Goal: Task Accomplishment & Management: Use online tool/utility

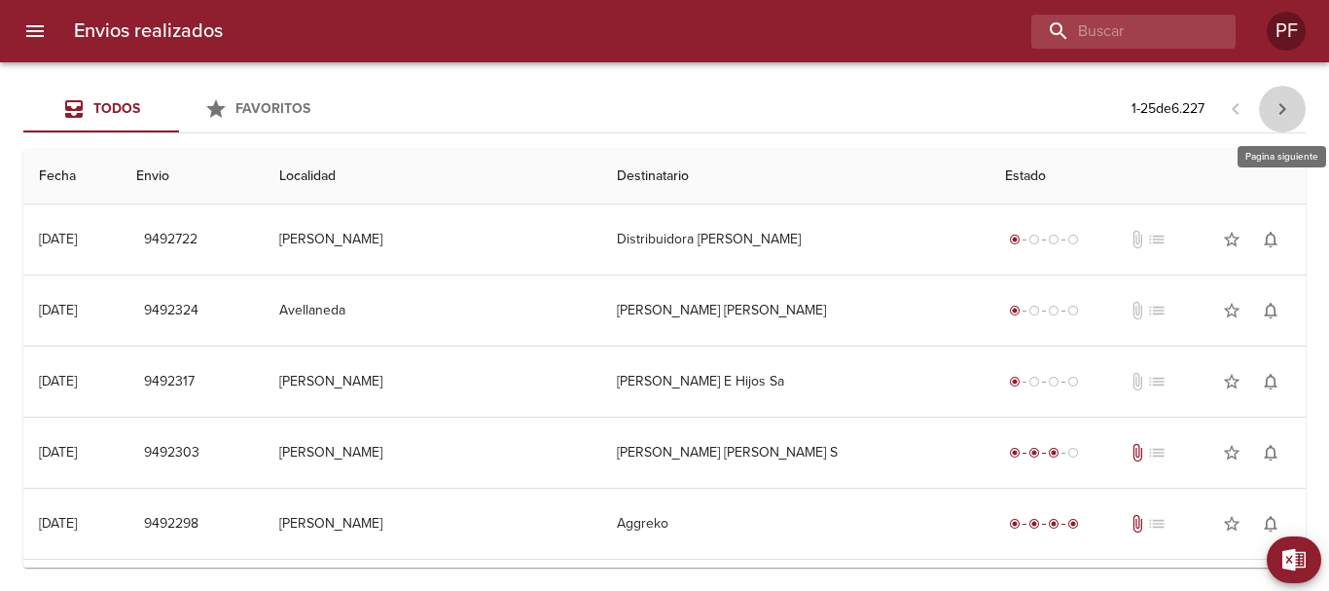
click at [1282, 102] on icon "button" at bounding box center [1282, 108] width 23 height 23
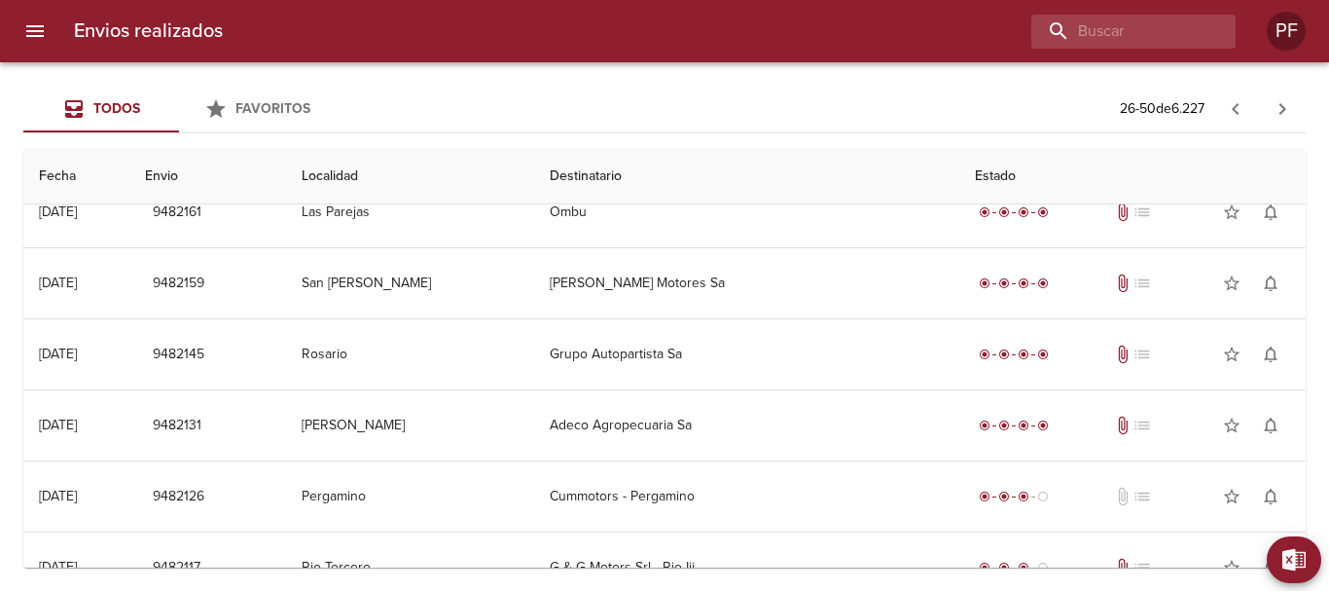
scroll to position [876, 0]
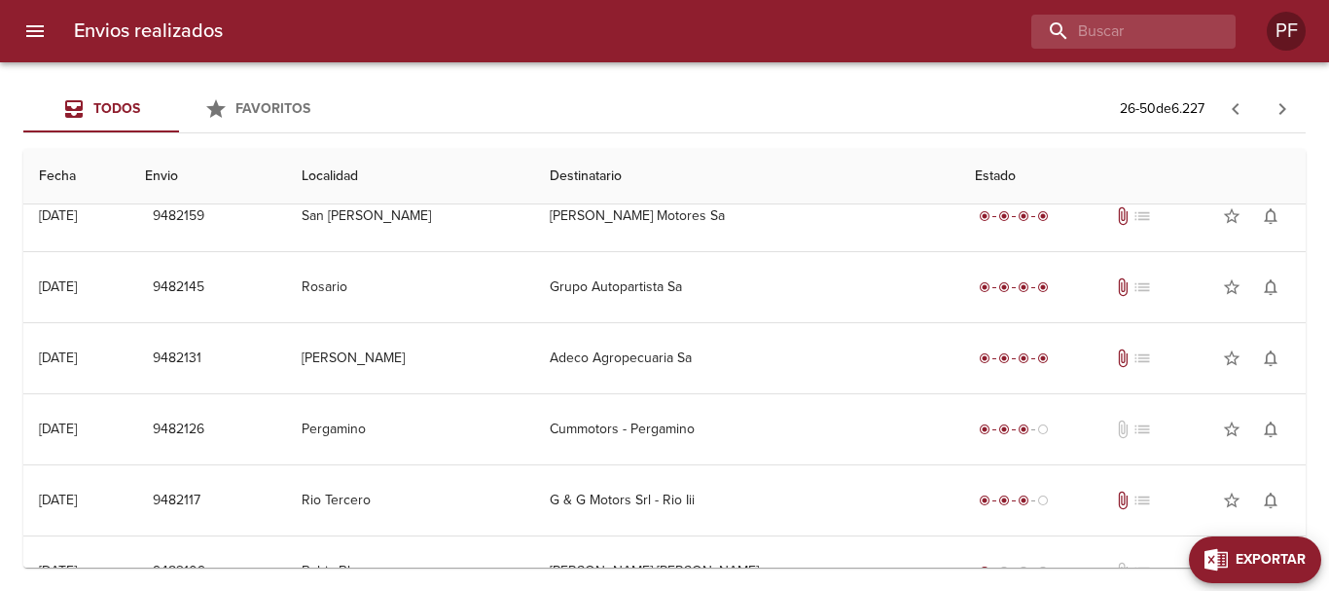
click at [1288, 549] on span "Exportar" at bounding box center [1271, 560] width 70 height 24
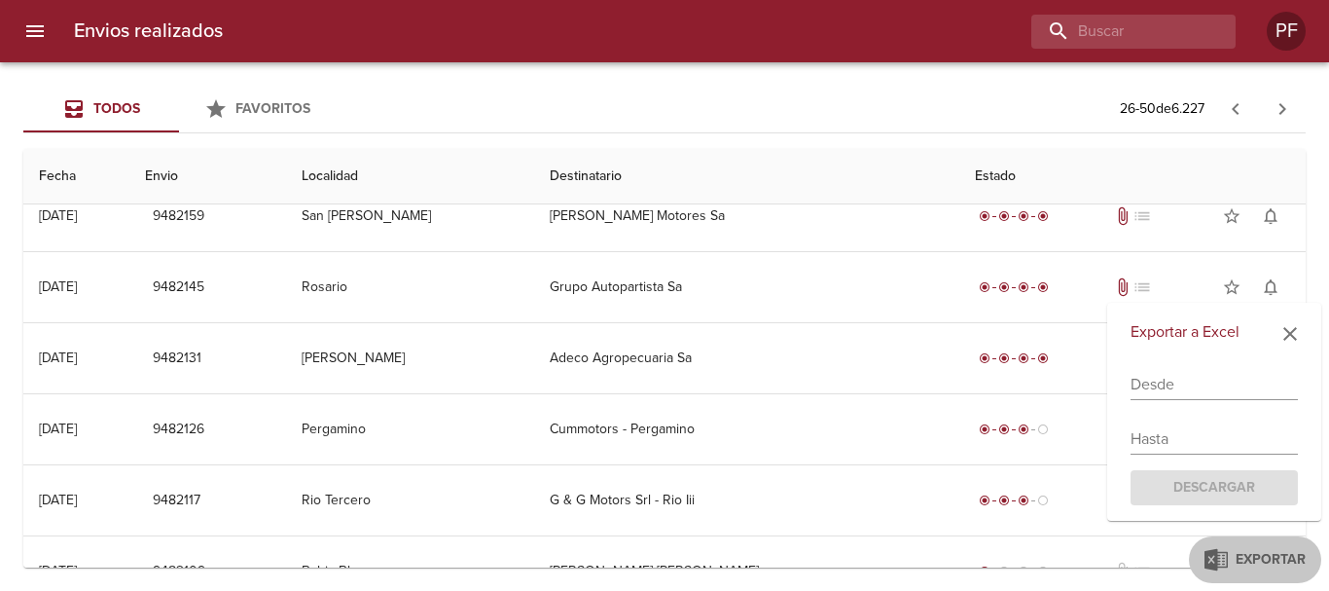
click at [1169, 388] on input "text" at bounding box center [1214, 384] width 167 height 31
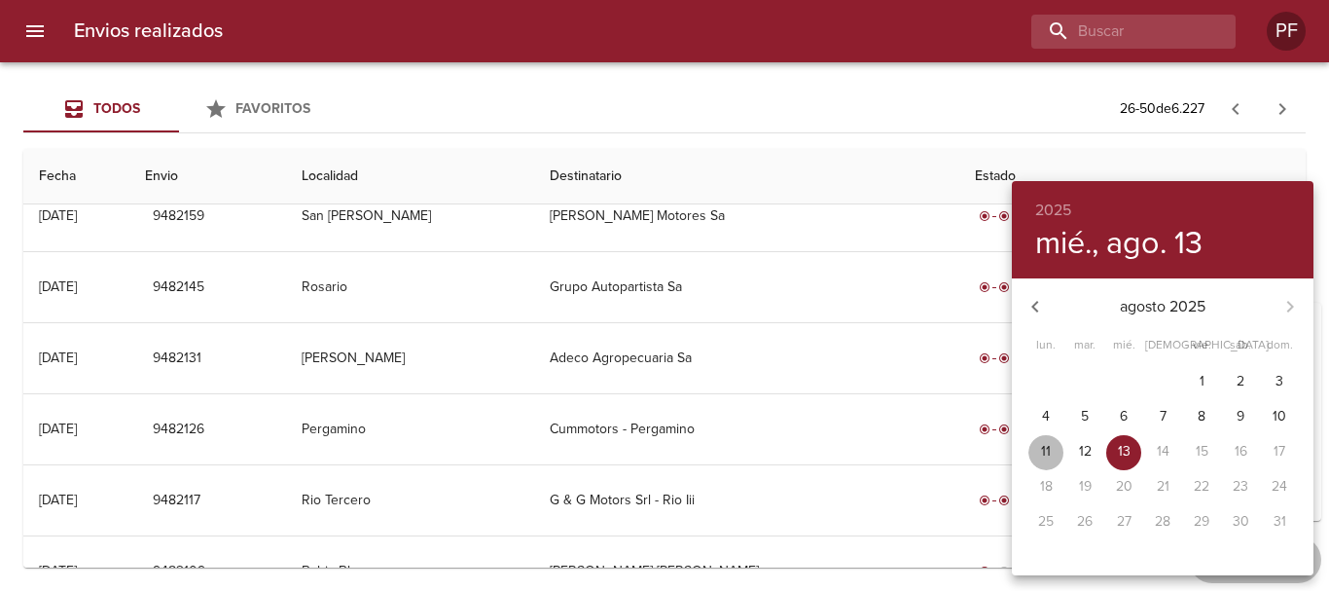
click at [1037, 446] on span "11" at bounding box center [1045, 451] width 35 height 19
type input "[DATE]"
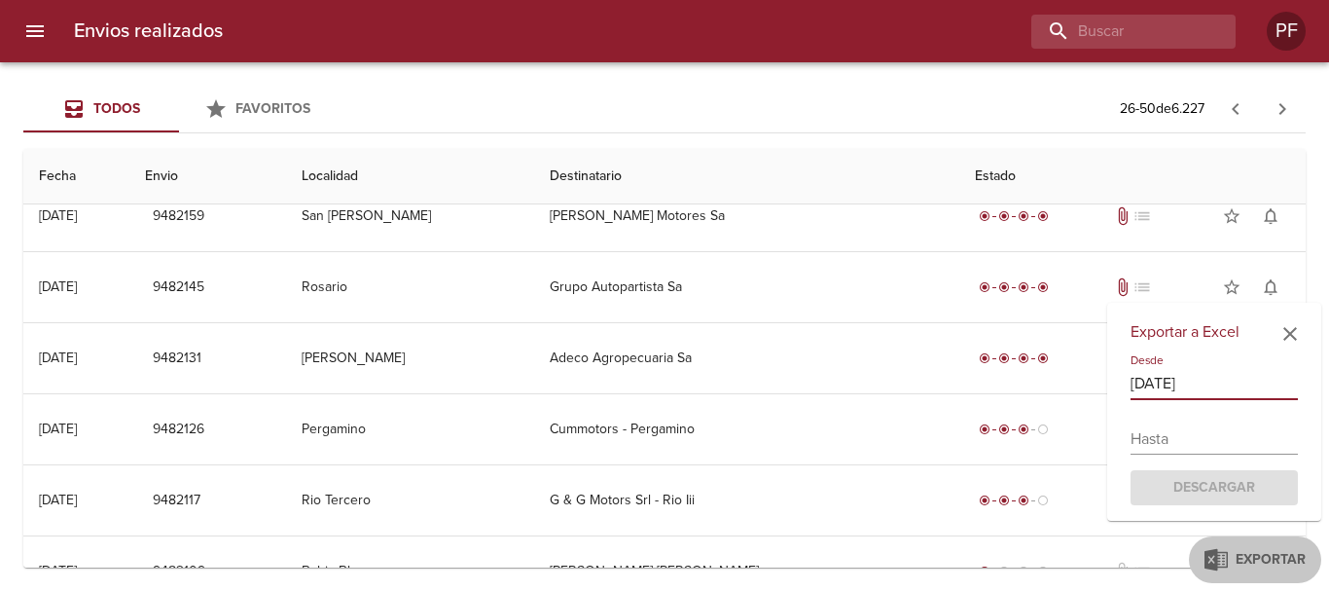
click at [1168, 438] on input "text" at bounding box center [1214, 438] width 167 height 31
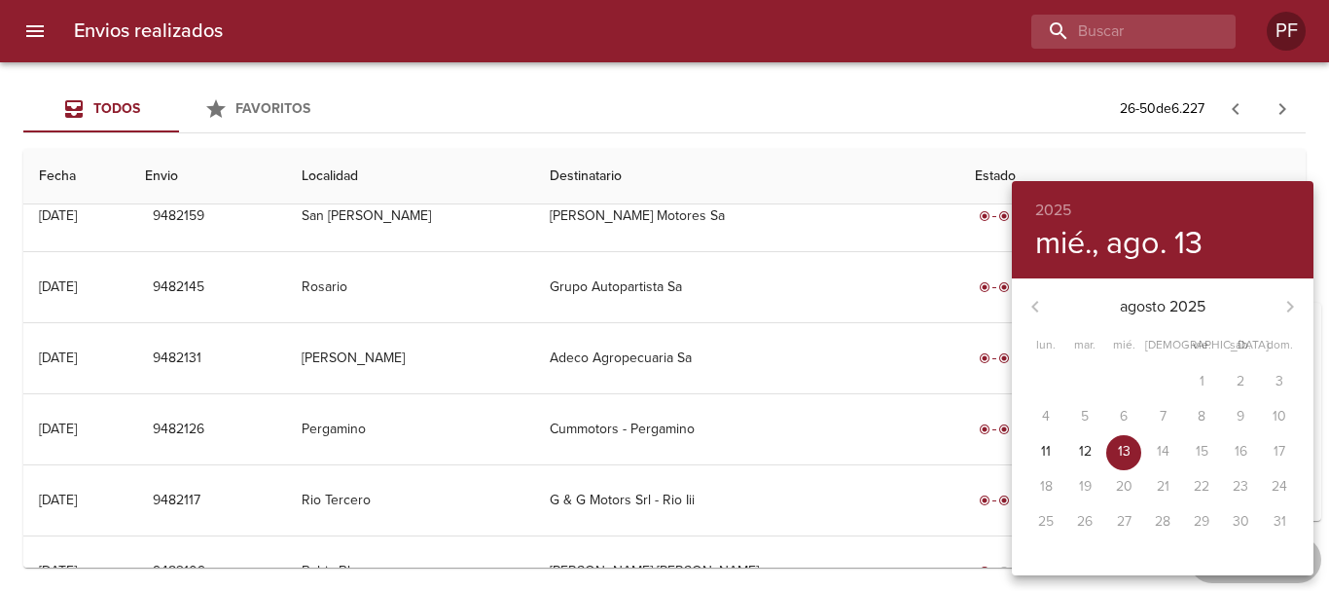
click at [1126, 453] on p "13" at bounding box center [1124, 451] width 13 height 19
type input "[DATE]"
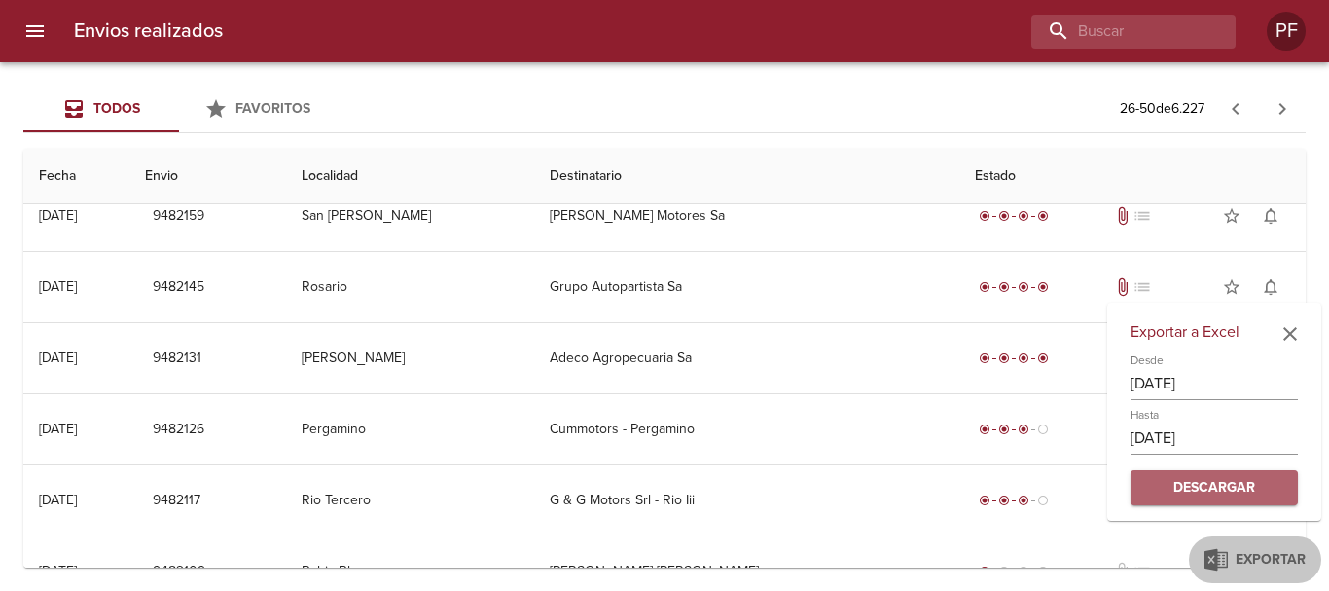
click at [1227, 494] on span "Descargar" at bounding box center [1214, 488] width 136 height 24
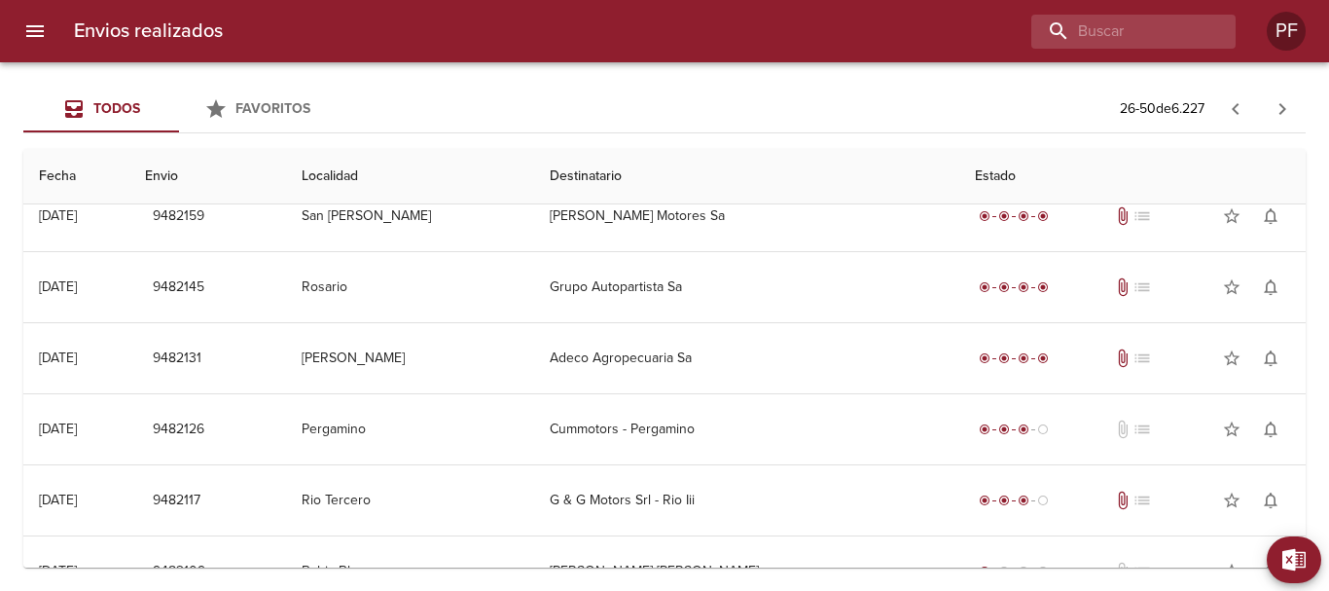
click at [723, 77] on div "Todos Favoritos 26 - 50 de 6.227 Fecha Envio Localidad Destinatario Estado 11/0…" at bounding box center [664, 326] width 1329 height 528
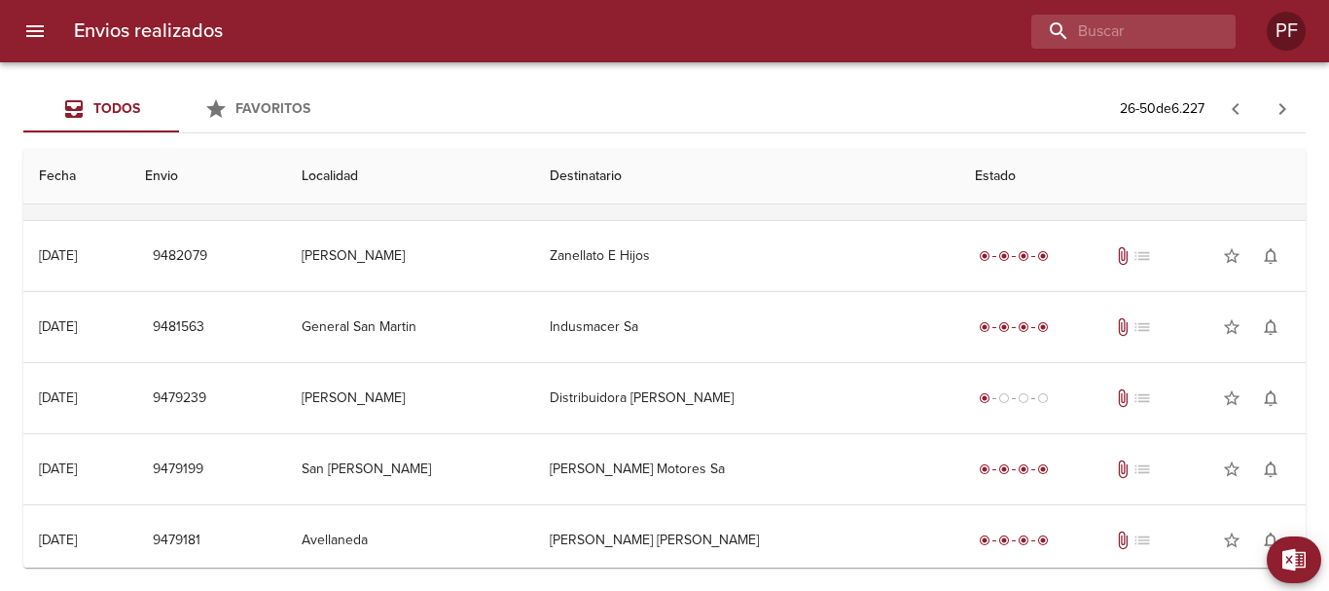
scroll to position [1413, 0]
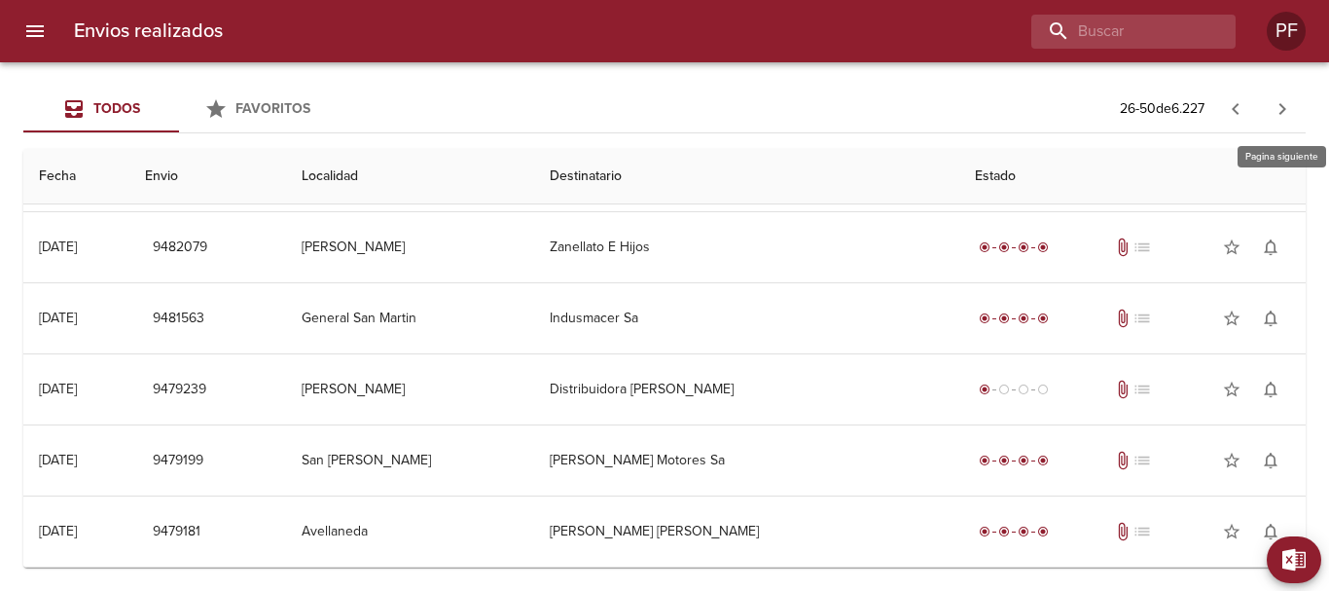
click at [1282, 113] on icon "button" at bounding box center [1283, 109] width 7 height 12
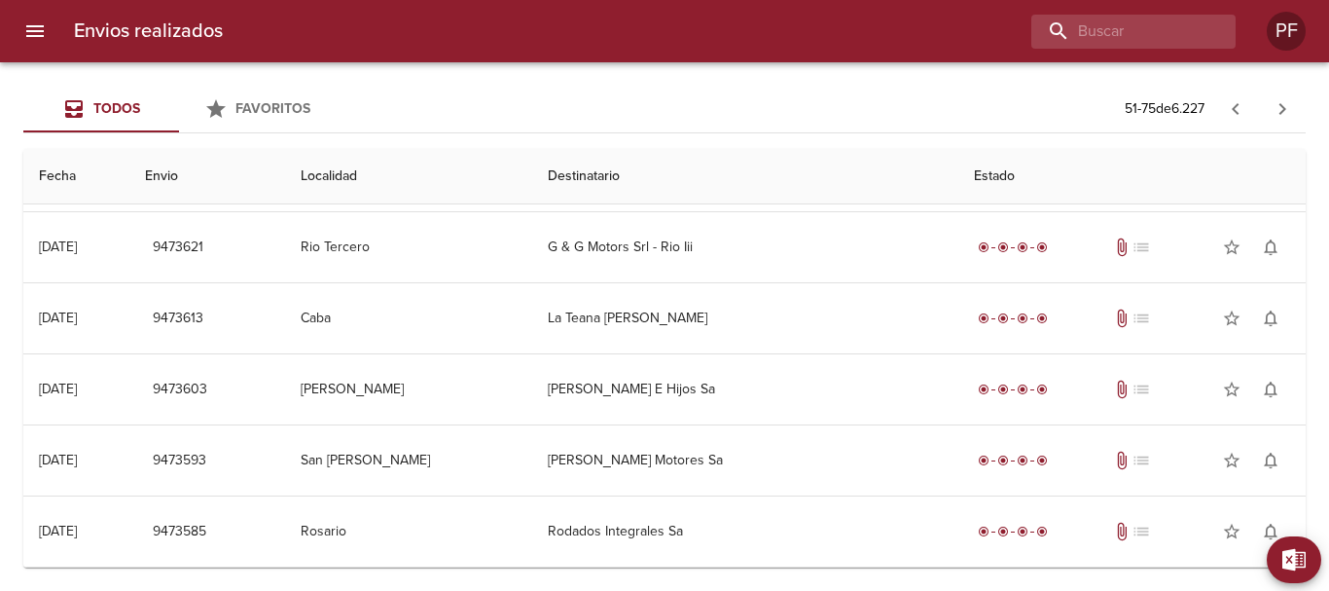
scroll to position [0, 0]
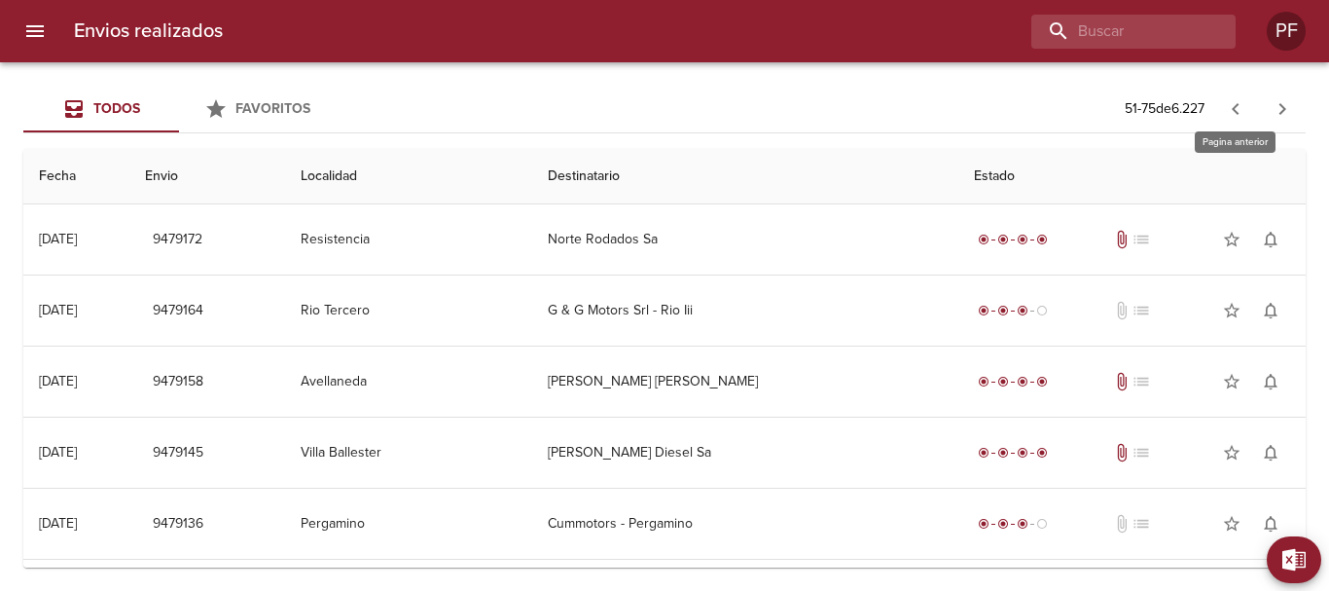
click at [1221, 116] on button "button" at bounding box center [1235, 109] width 47 height 47
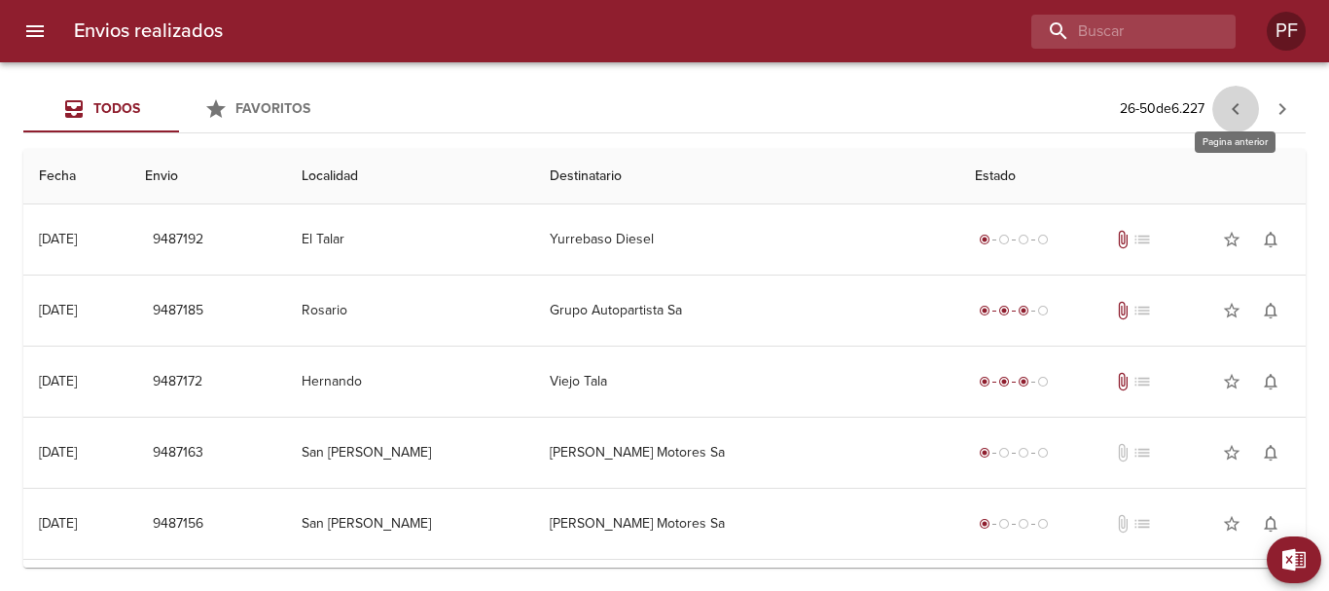
click at [1221, 116] on button "button" at bounding box center [1235, 109] width 47 height 47
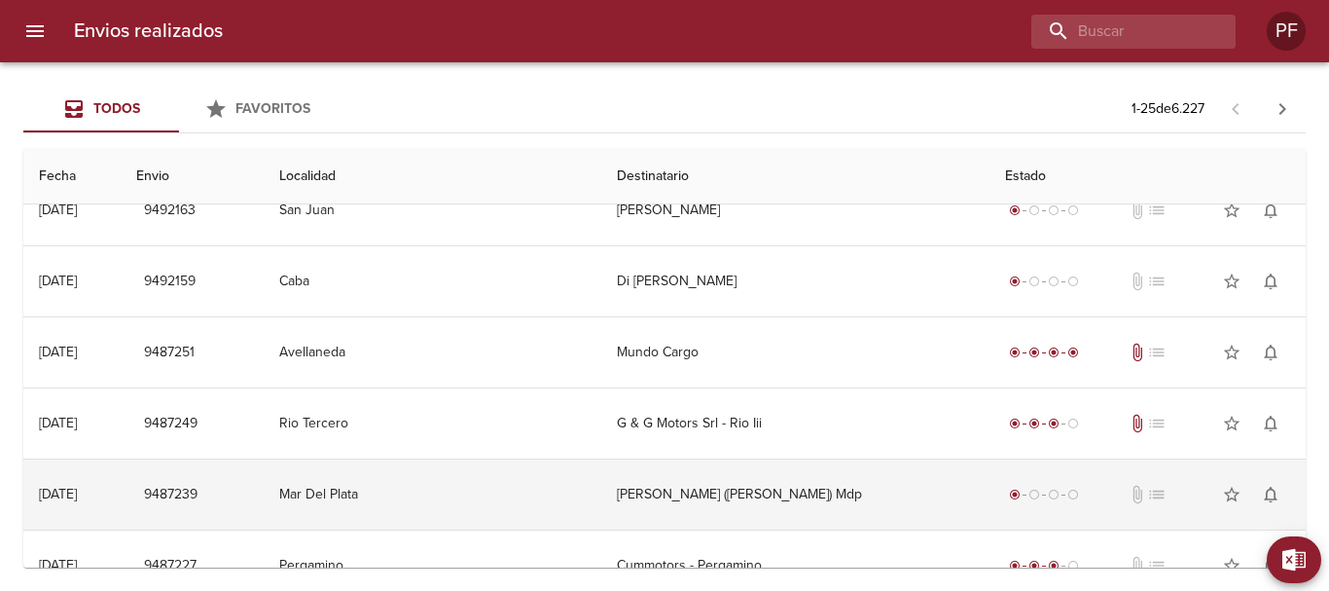
scroll to position [1413, 0]
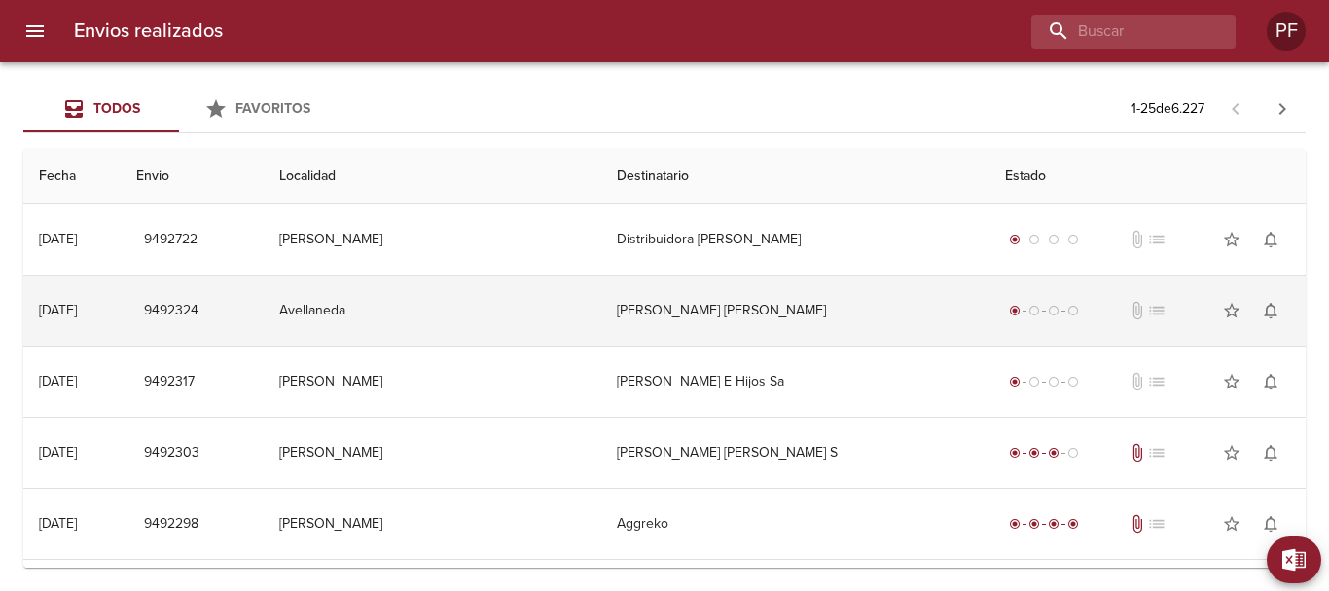
click at [690, 313] on td "[PERSON_NAME] [PERSON_NAME]" at bounding box center [795, 310] width 388 height 70
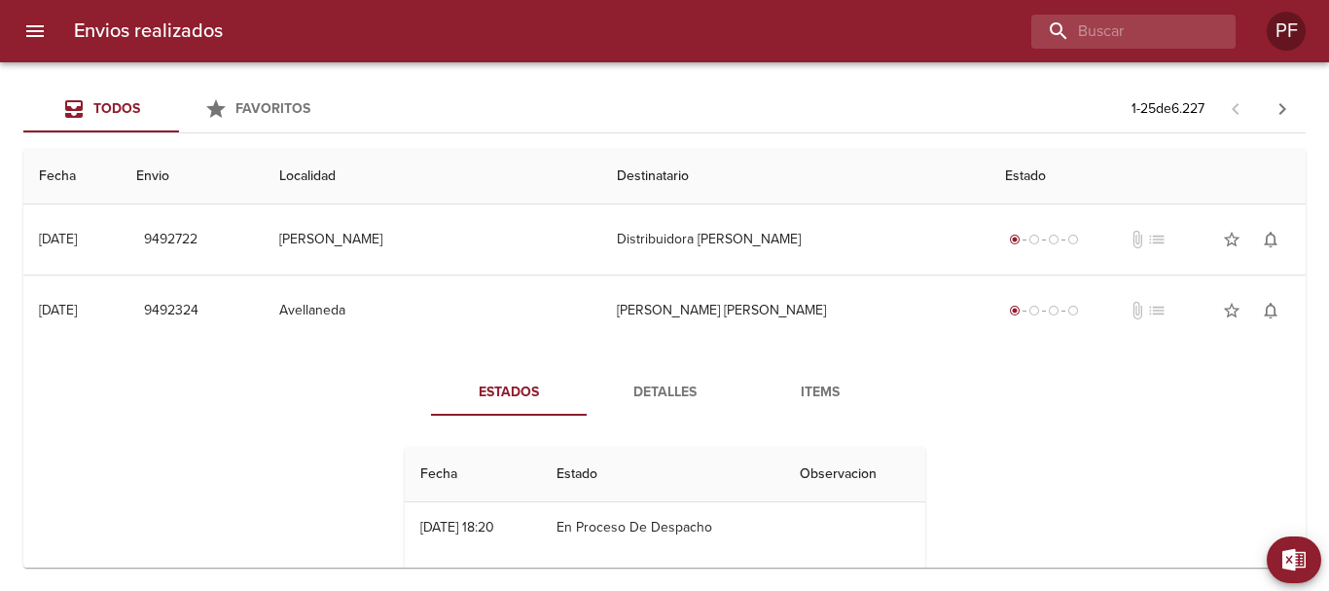
click at [656, 384] on span "Detalles" at bounding box center [664, 392] width 132 height 24
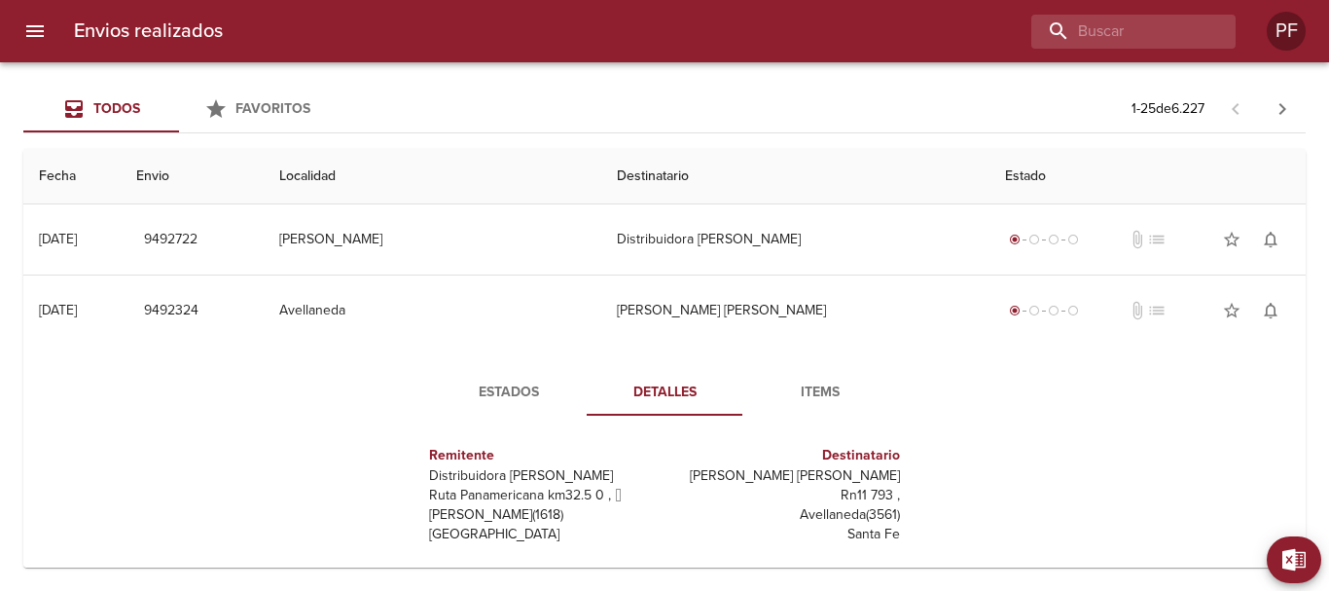
click at [784, 384] on span "Items" at bounding box center [820, 392] width 132 height 24
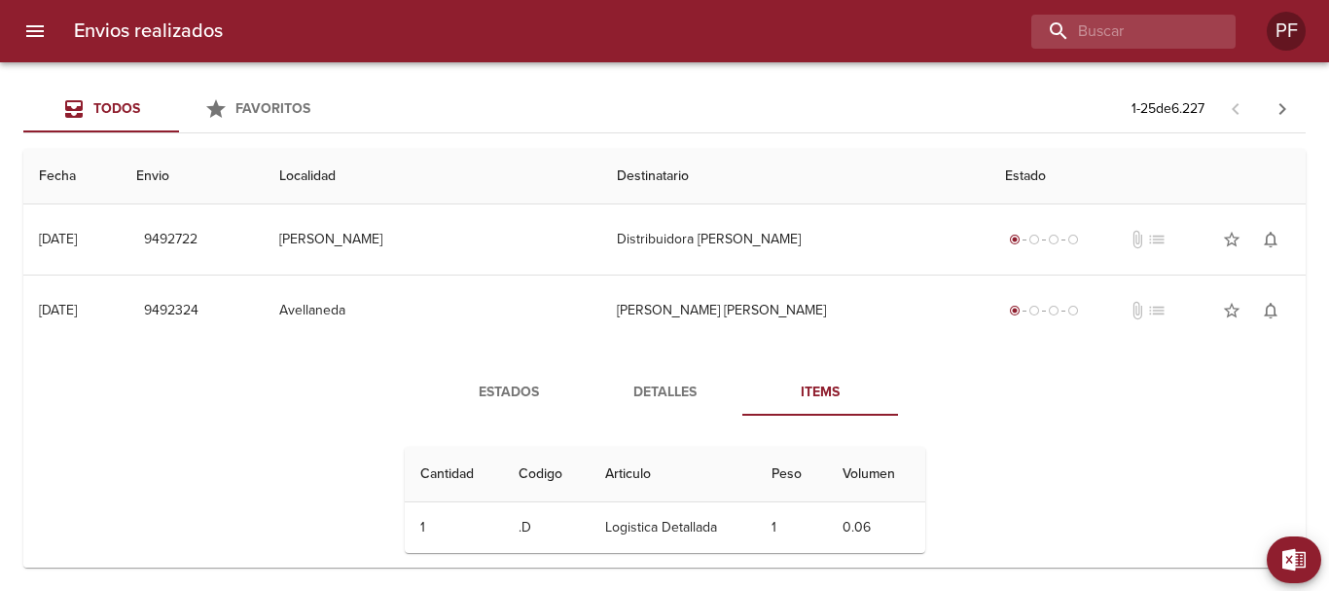
click at [515, 399] on span "Estados" at bounding box center [509, 392] width 132 height 24
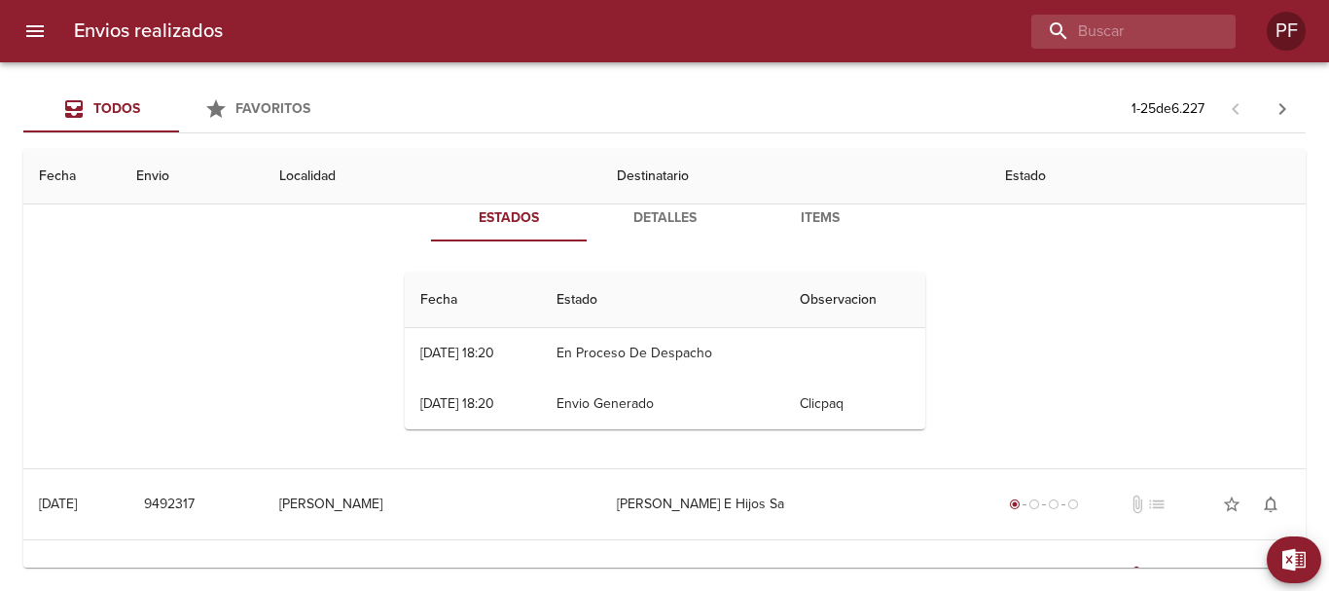
scroll to position [195, 0]
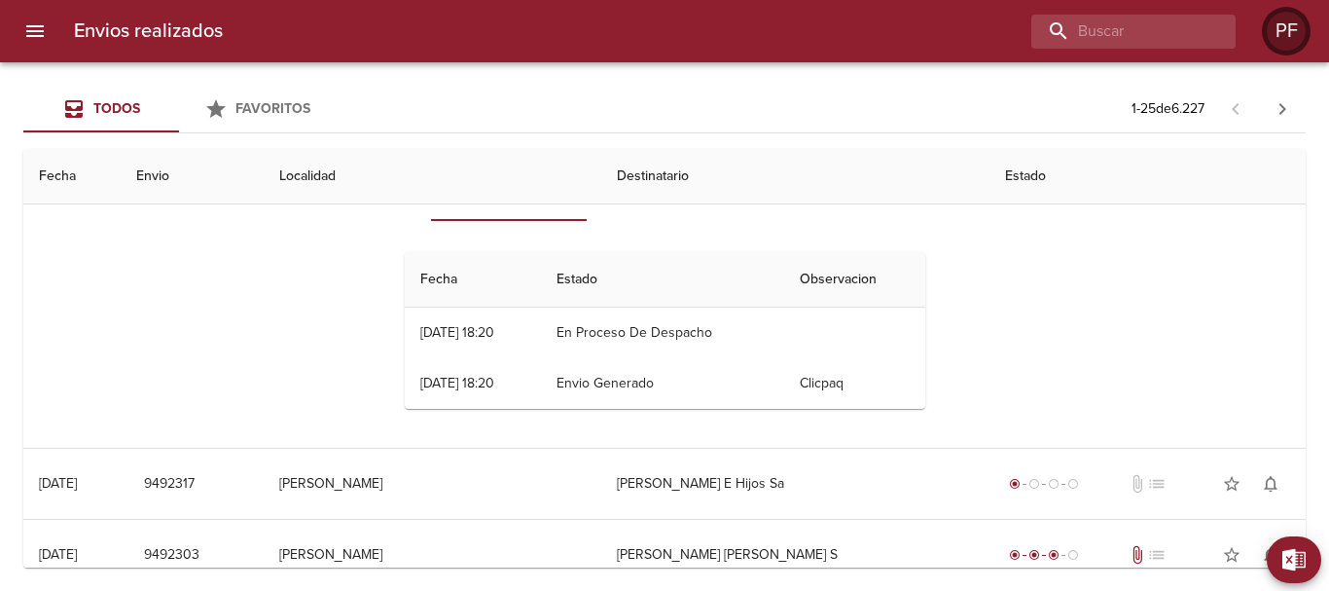
click at [1291, 41] on div "PF" at bounding box center [1286, 31] width 39 height 39
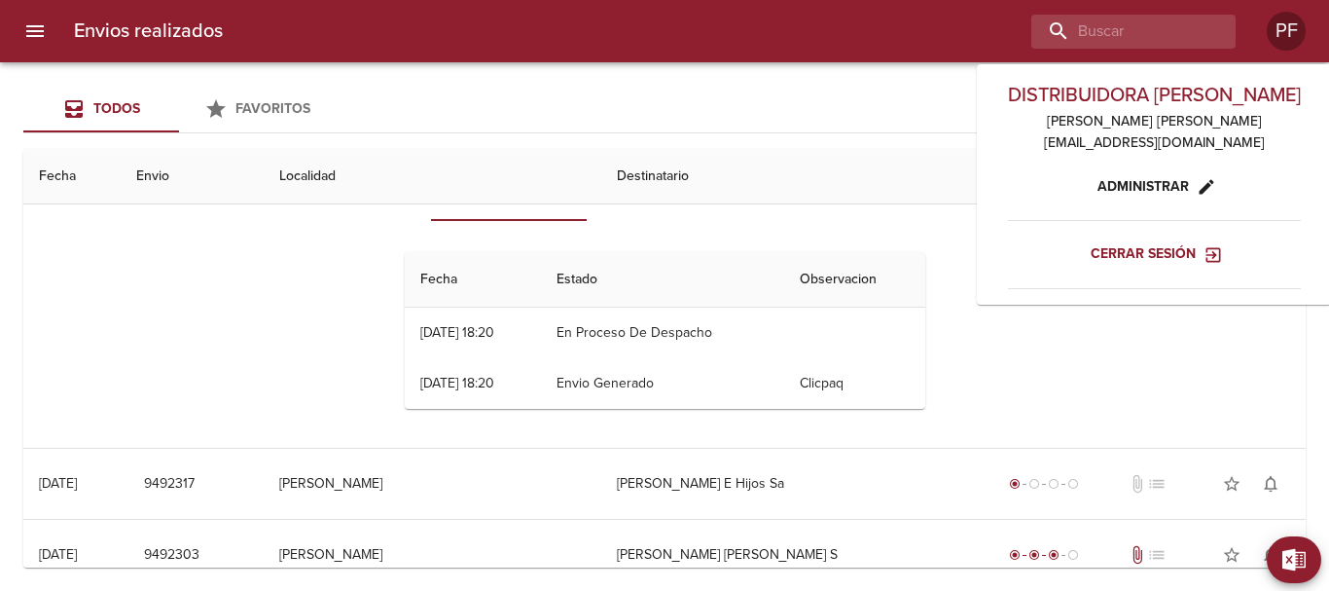
click at [1149, 251] on span "Cerrar sesión" at bounding box center [1155, 254] width 128 height 24
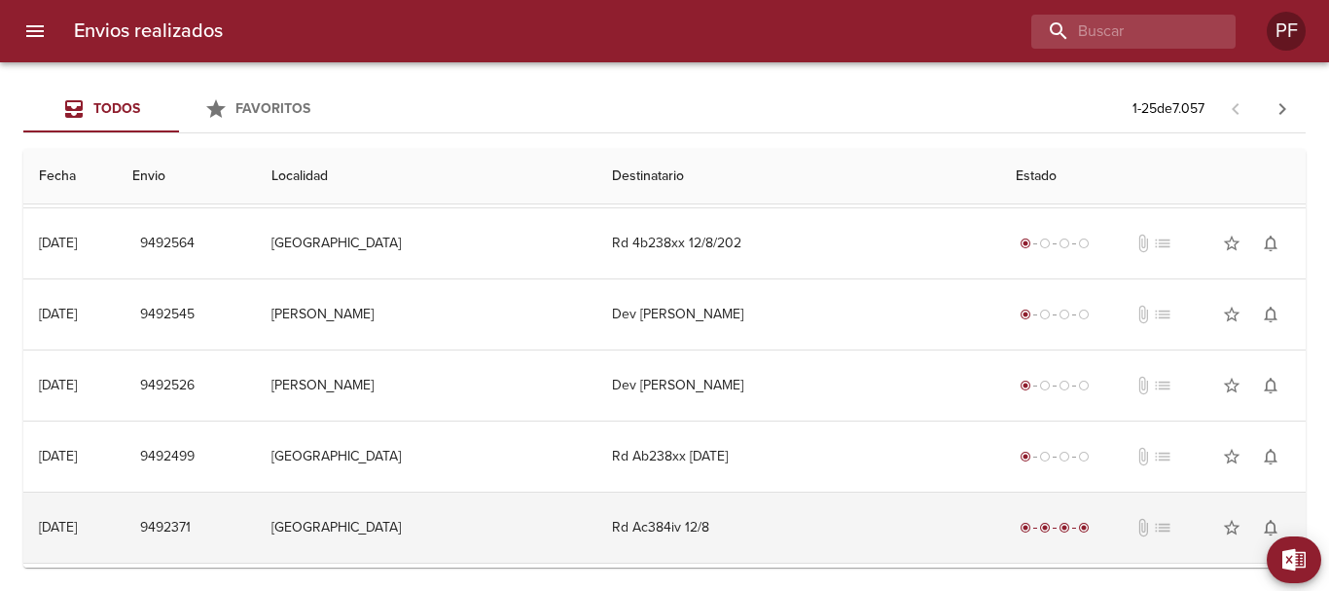
scroll to position [292, 0]
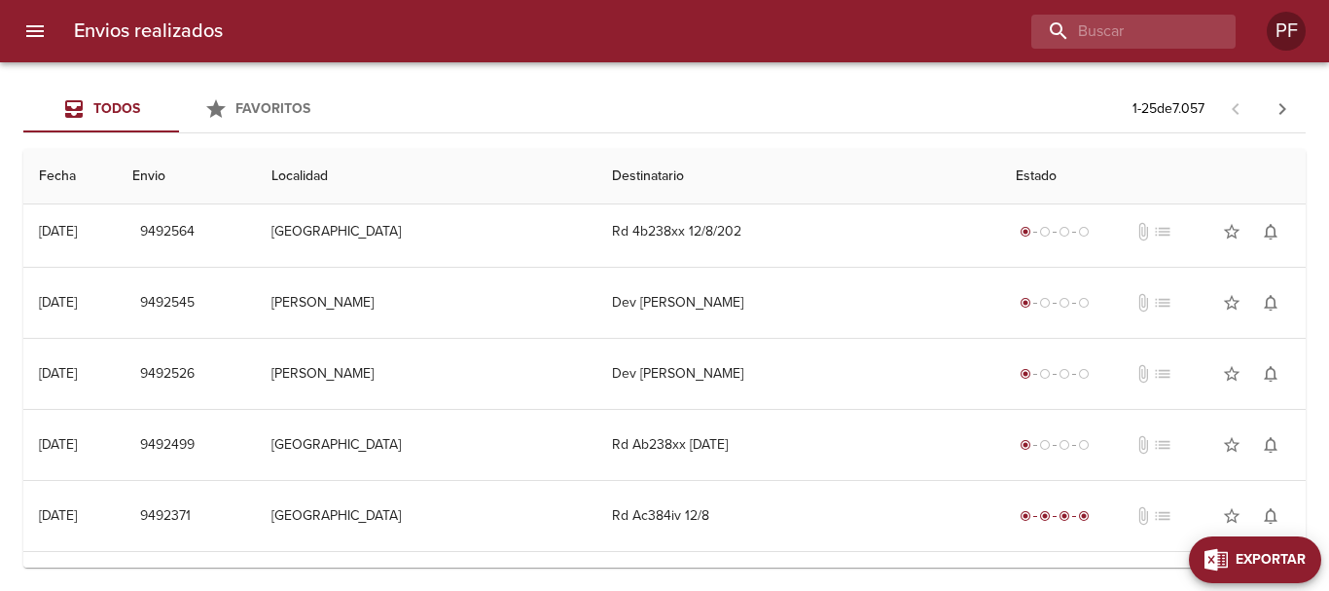
click at [1280, 580] on button "Exportar" at bounding box center [1255, 559] width 132 height 47
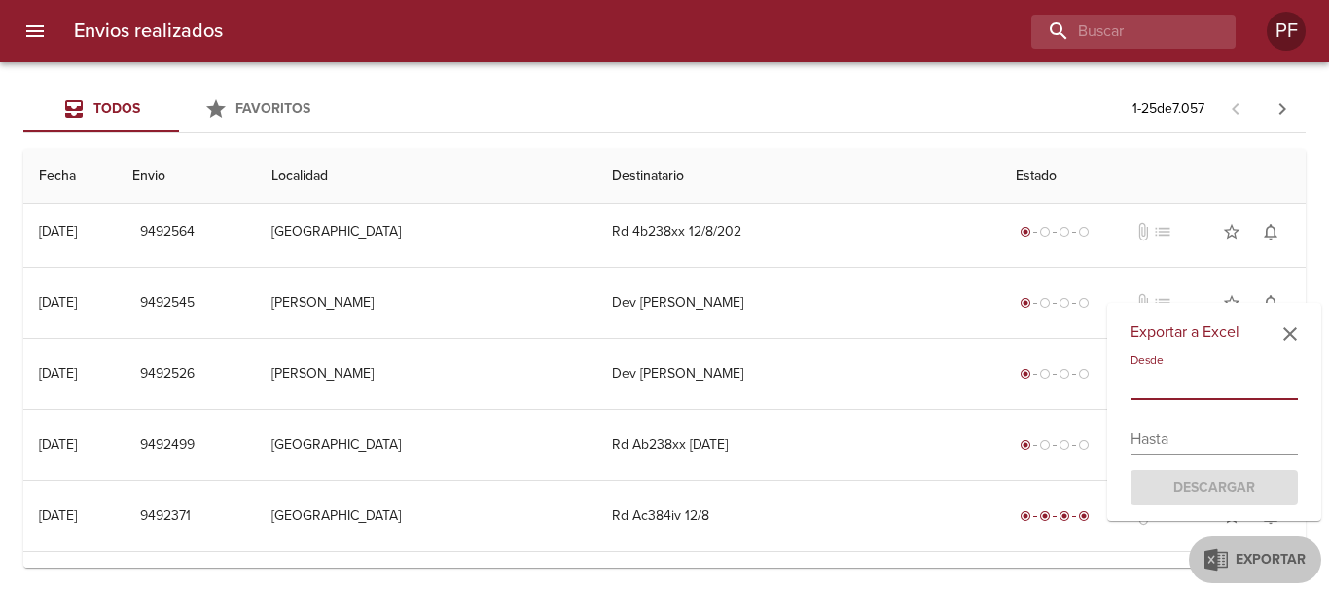
click at [1216, 369] on input "text" at bounding box center [1214, 384] width 167 height 31
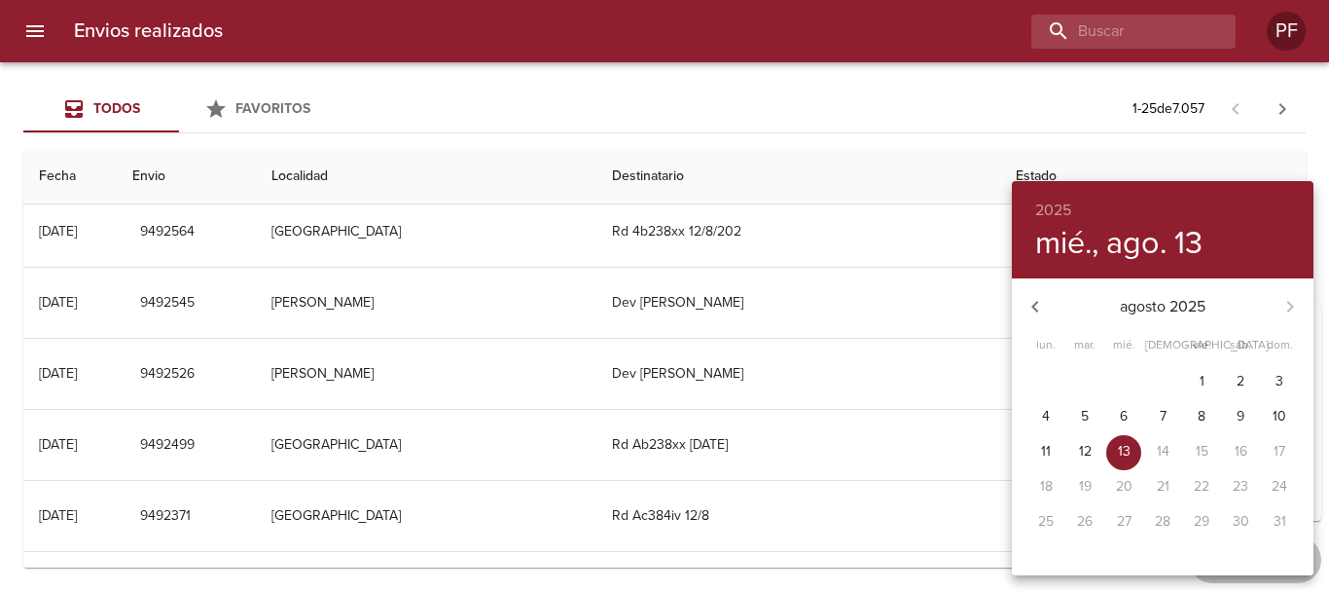
click at [1056, 456] on span "11" at bounding box center [1045, 451] width 35 height 19
type input "[DATE]"
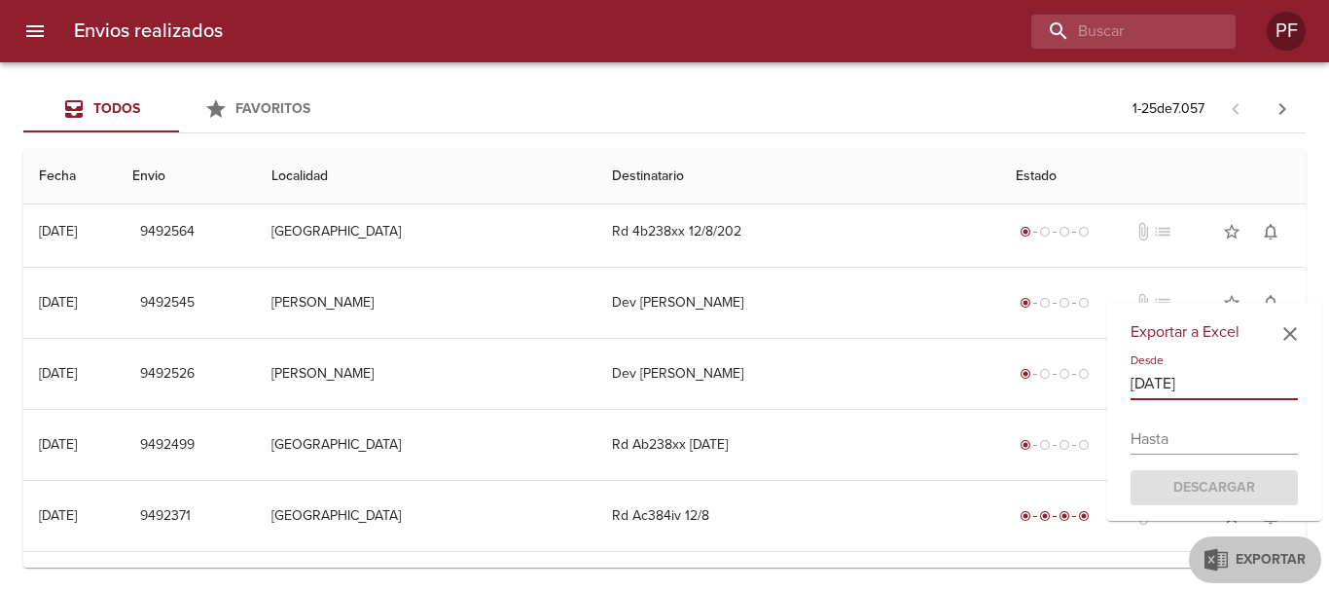
click at [1187, 424] on input "text" at bounding box center [1214, 438] width 167 height 31
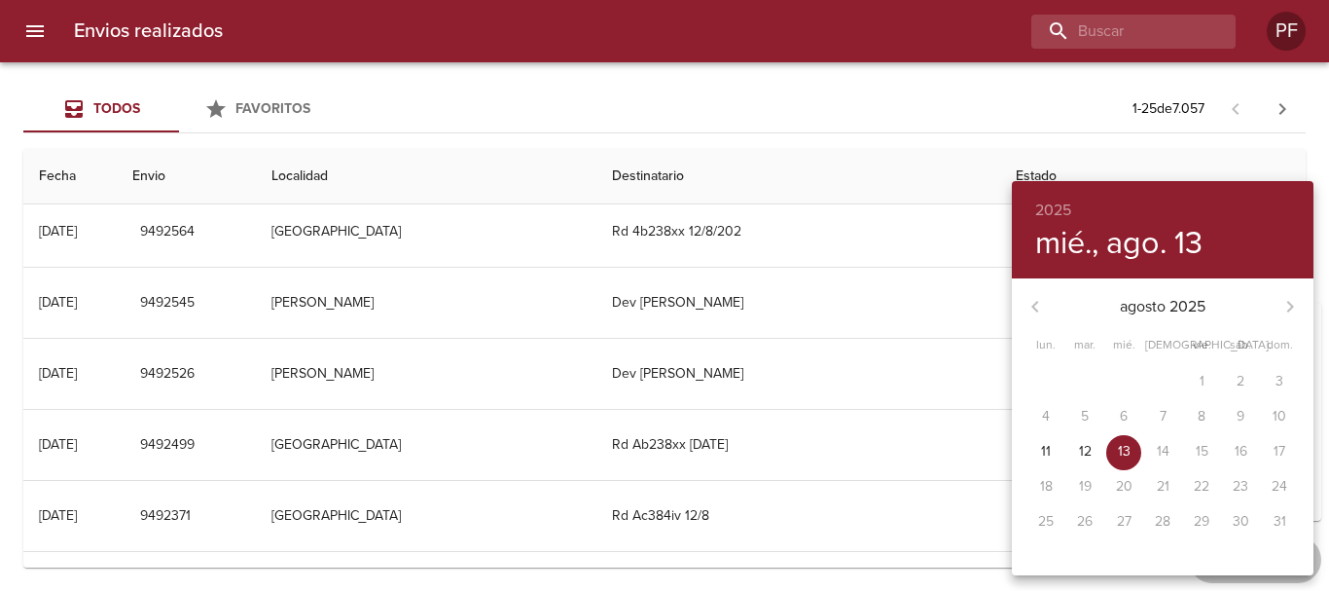
click at [1127, 446] on p "13" at bounding box center [1124, 451] width 13 height 19
type input "[DATE]"
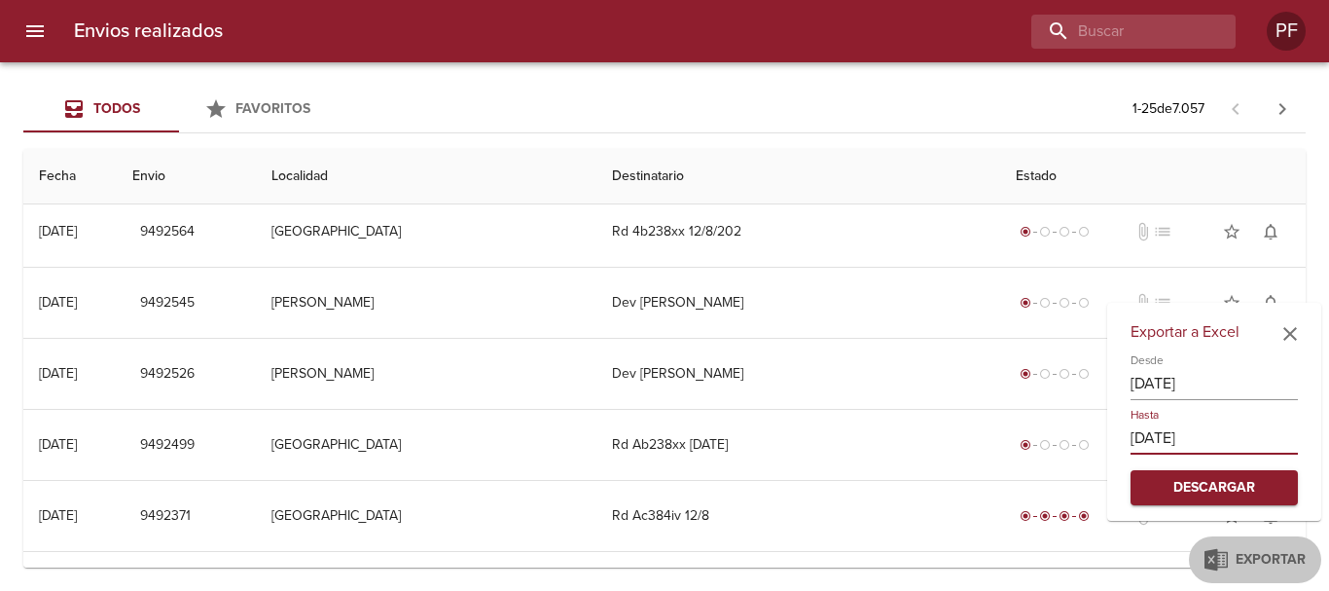
click at [1218, 492] on span "Descargar" at bounding box center [1214, 488] width 136 height 24
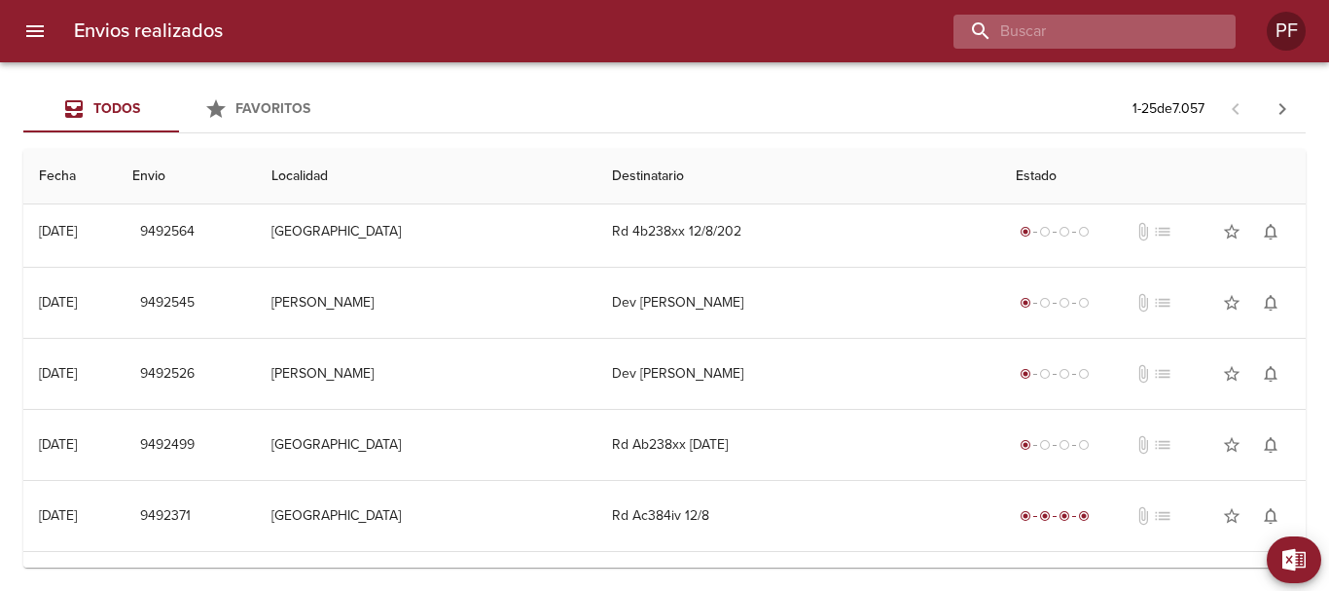
click at [1095, 29] on input "buscar" at bounding box center [1078, 32] width 249 height 34
paste input "MELINA YBARROLA"
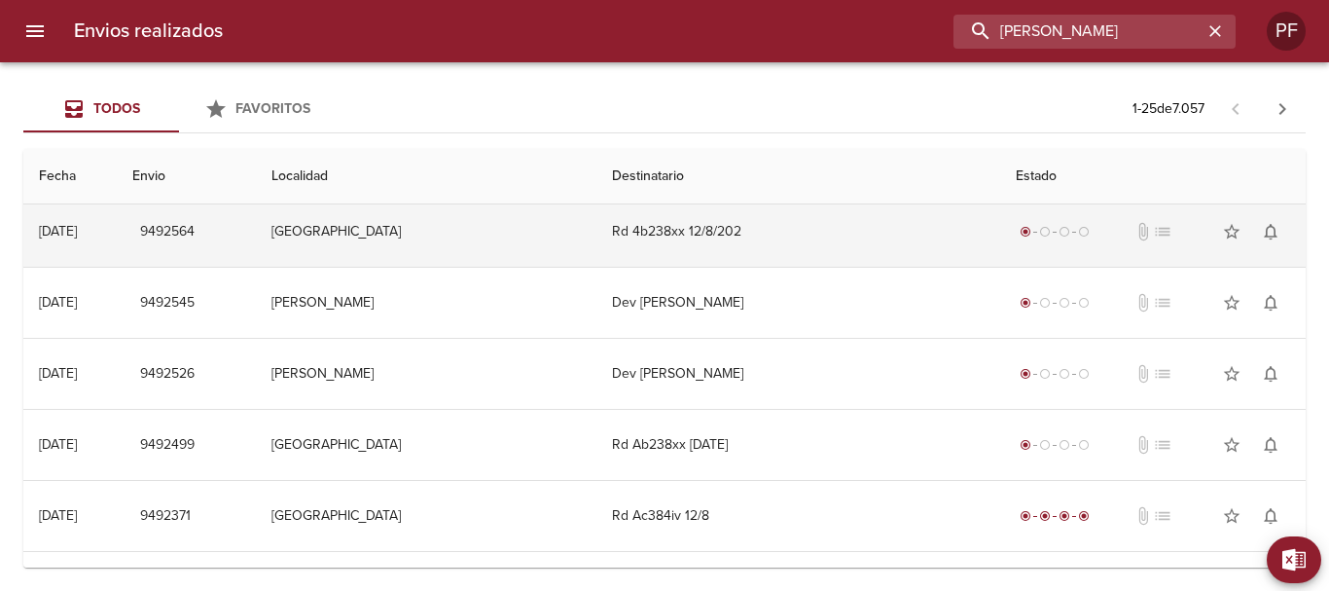
type input "MELINA YBARROLA"
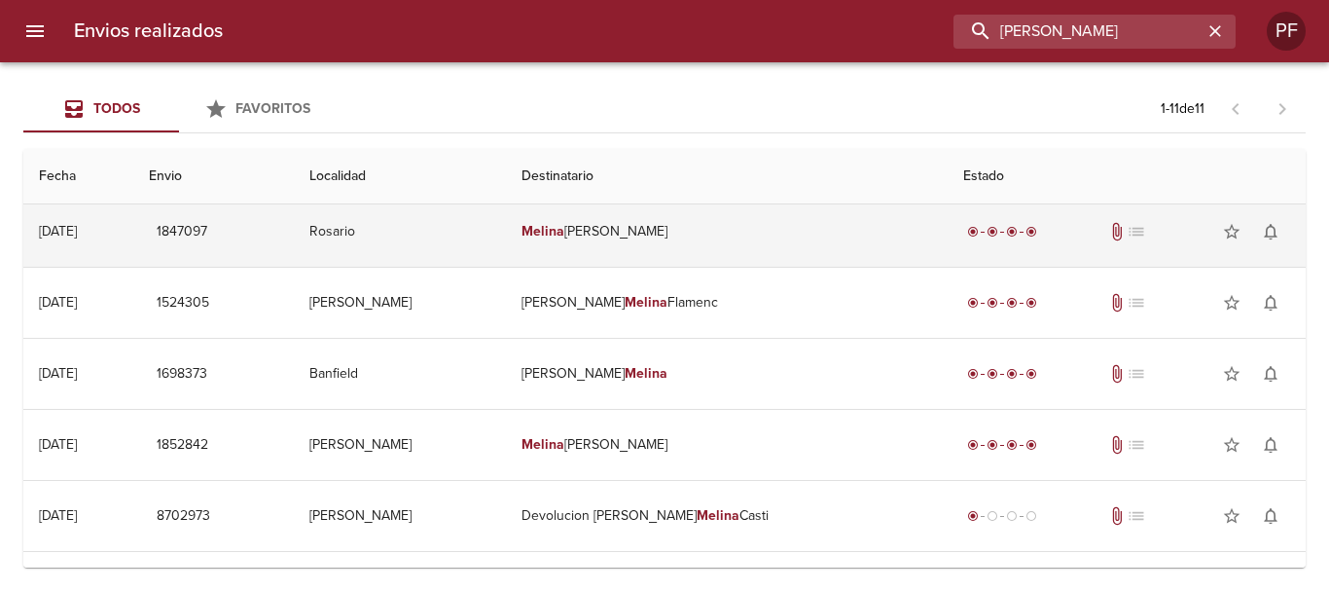
scroll to position [0, 0]
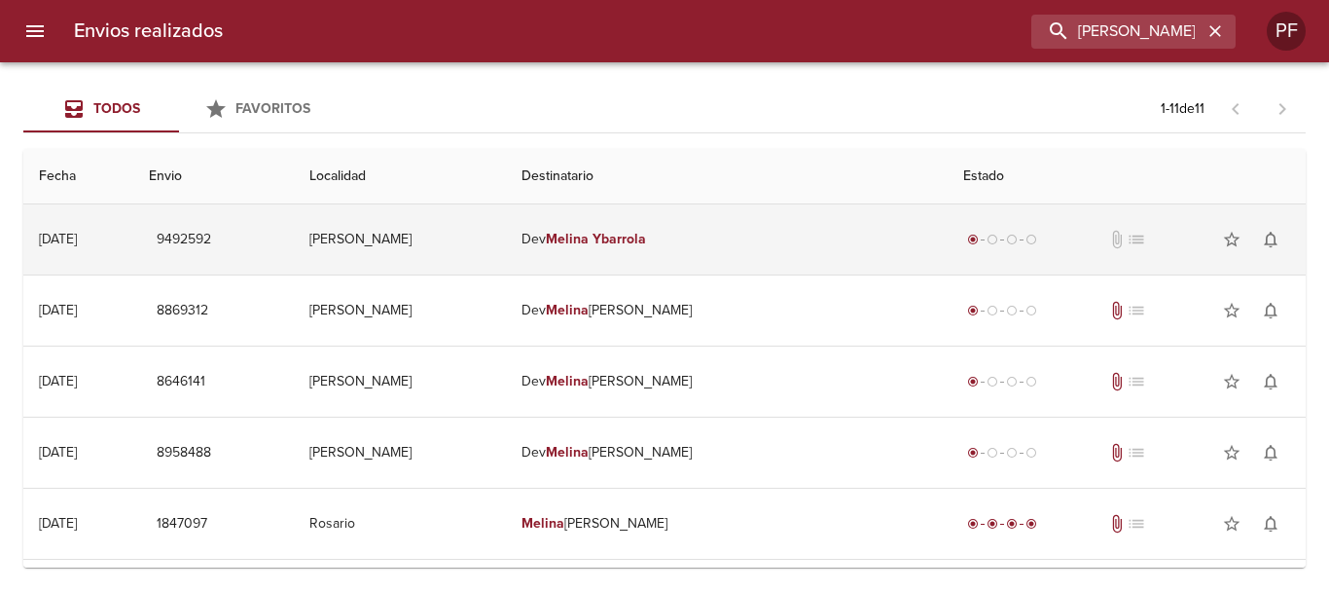
click at [646, 238] on em "Ybarrola" at bounding box center [620, 239] width 54 height 17
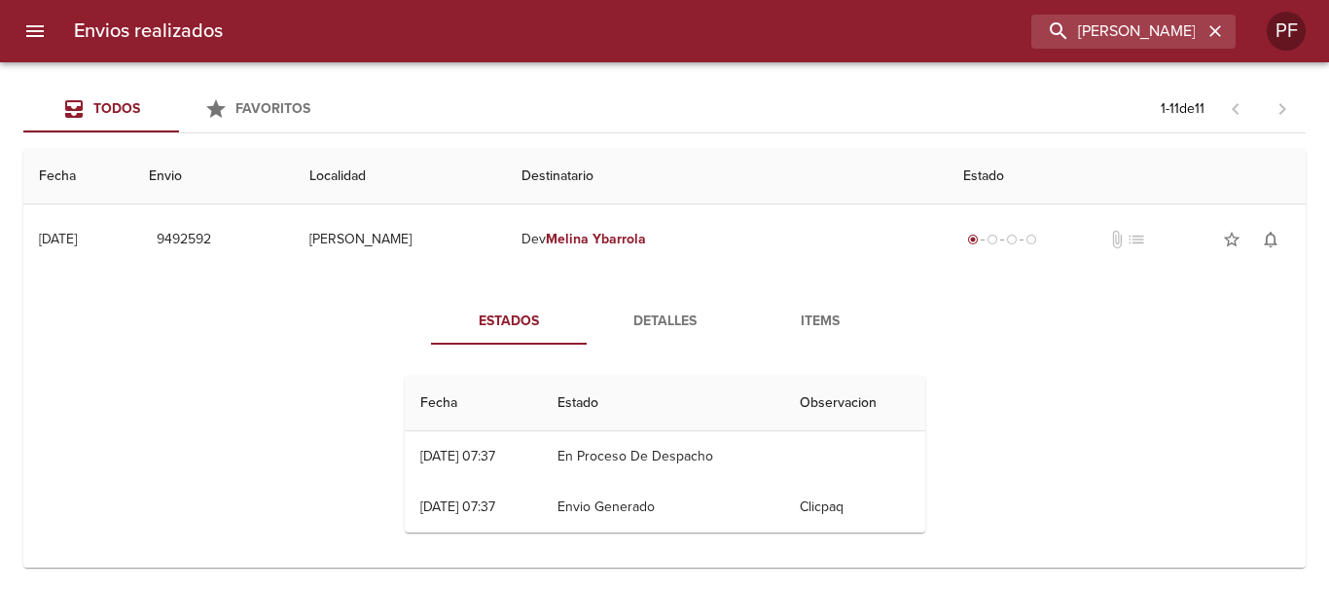
scroll to position [97, 0]
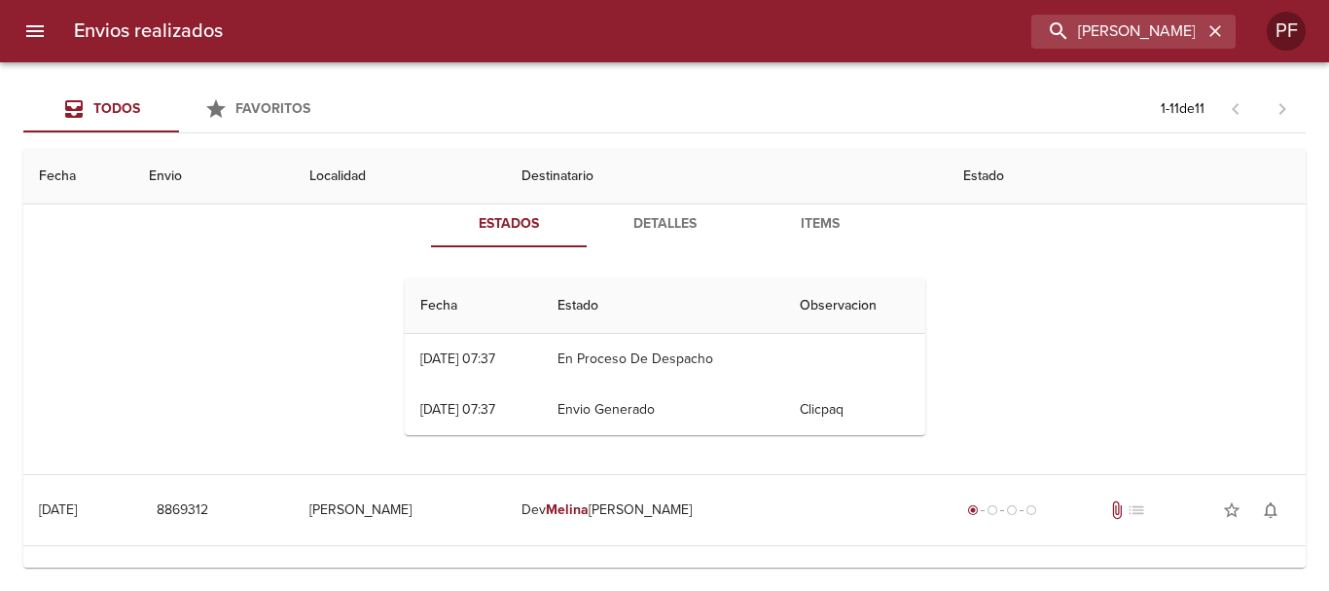
click at [674, 226] on span "Detalles" at bounding box center [664, 224] width 132 height 24
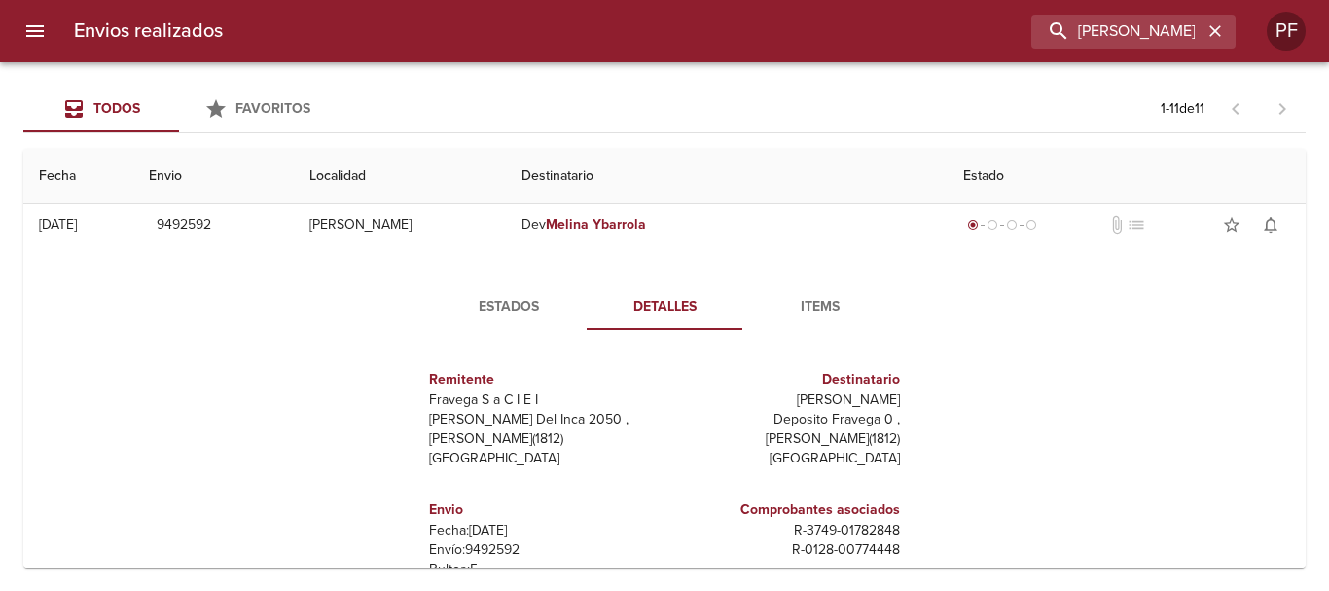
scroll to position [0, 0]
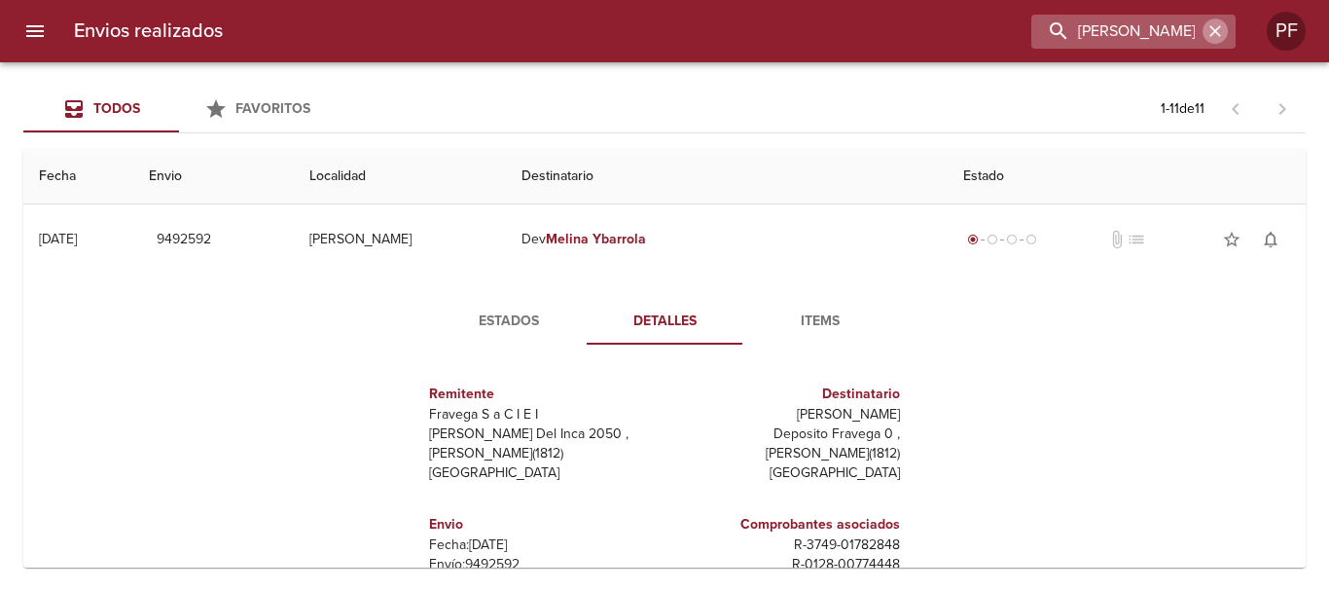
click at [1222, 29] on icon "button" at bounding box center [1215, 30] width 19 height 19
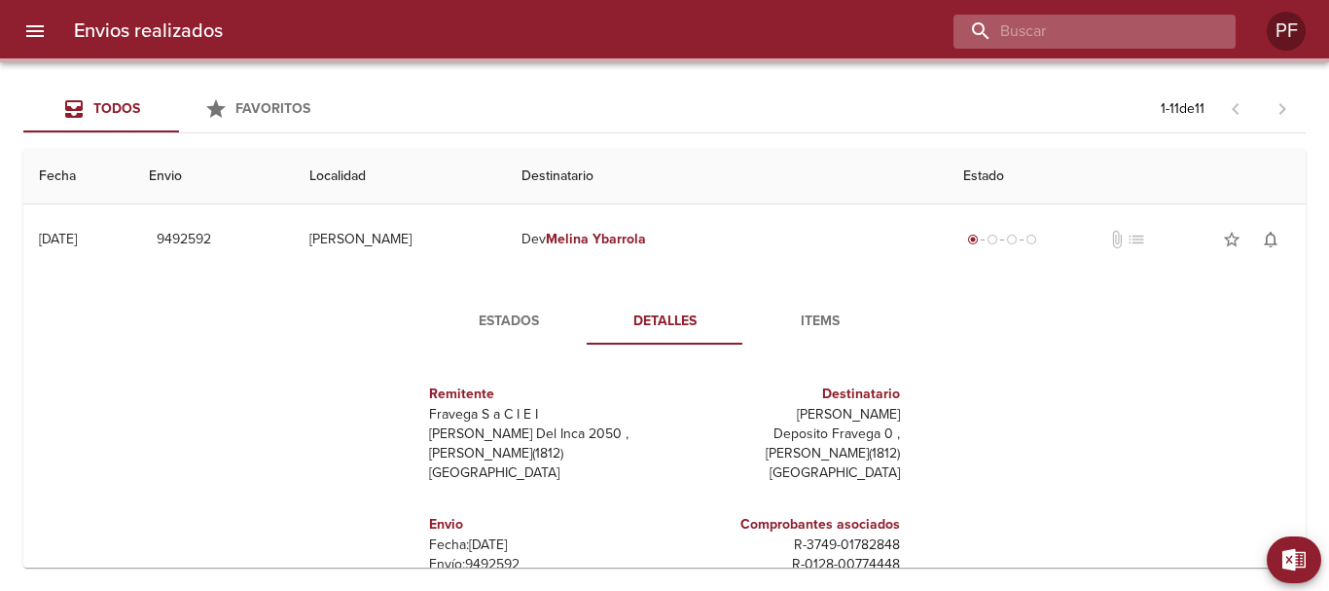
click at [1132, 32] on input "buscar" at bounding box center [1078, 32] width 249 height 34
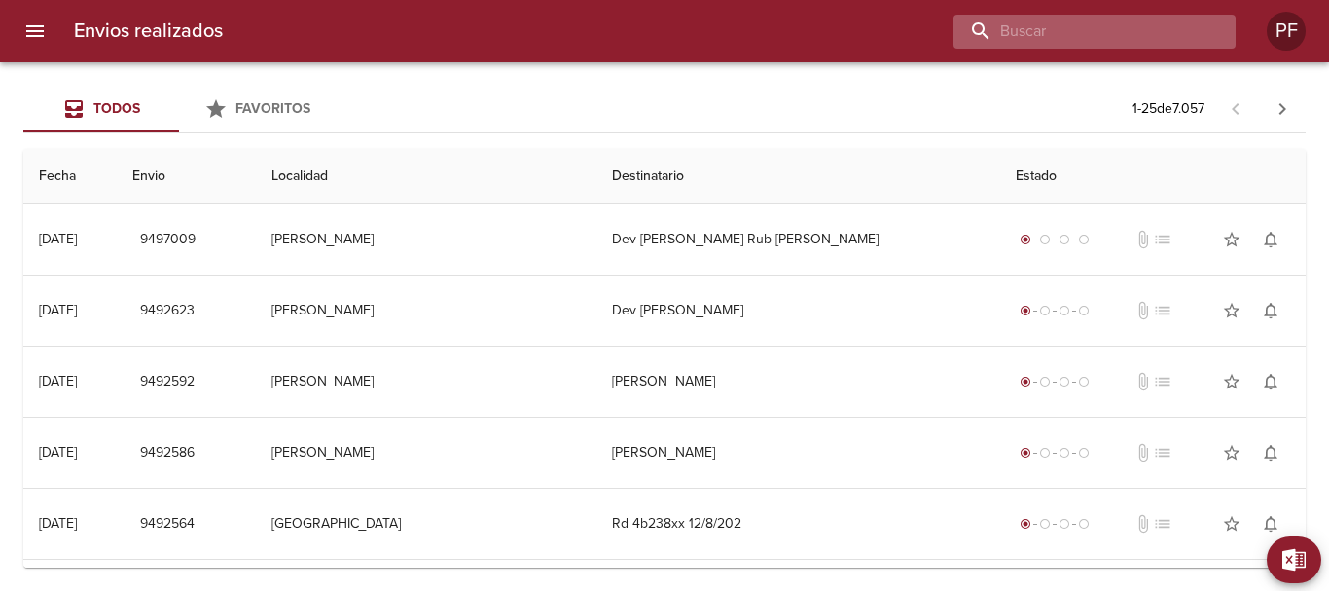
paste input "JESSICA BLANCO"
type input "JESSICA BLANCO"
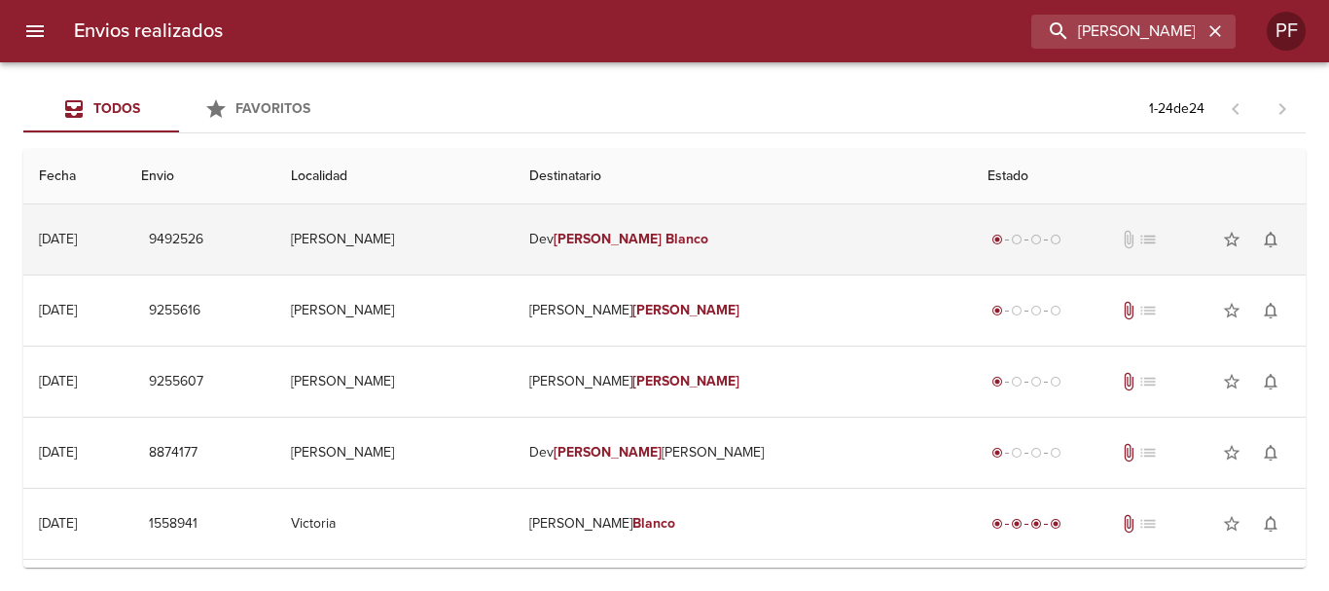
click at [708, 233] on em "Blanco" at bounding box center [687, 239] width 43 height 17
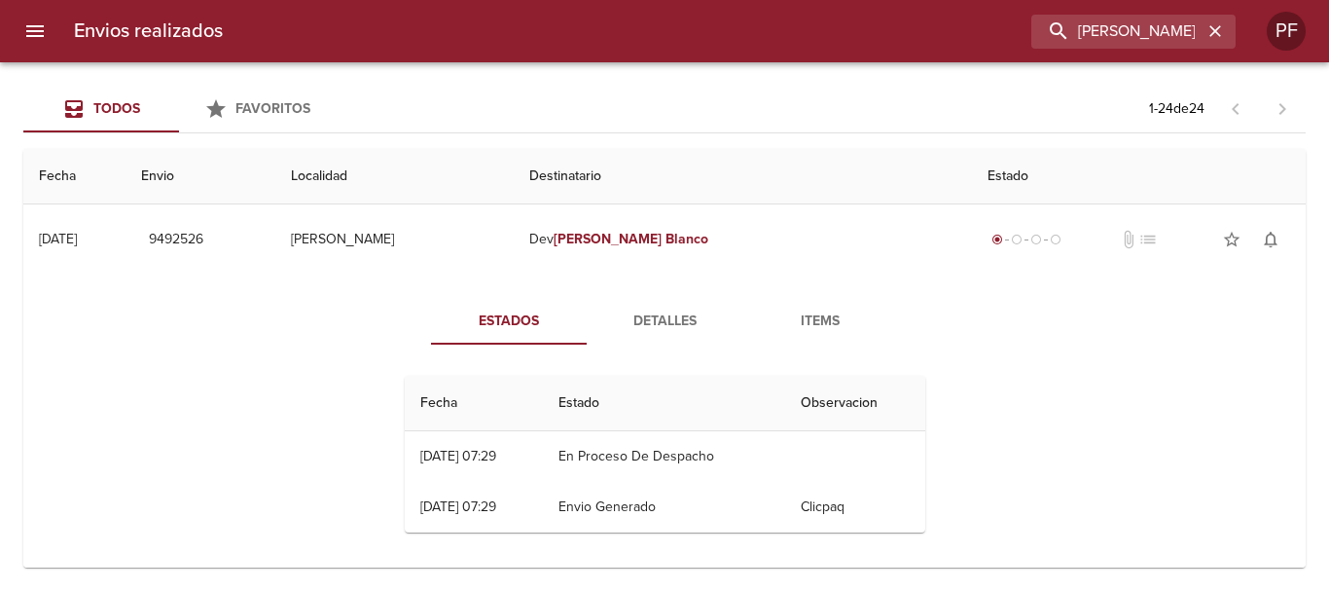
scroll to position [97, 0]
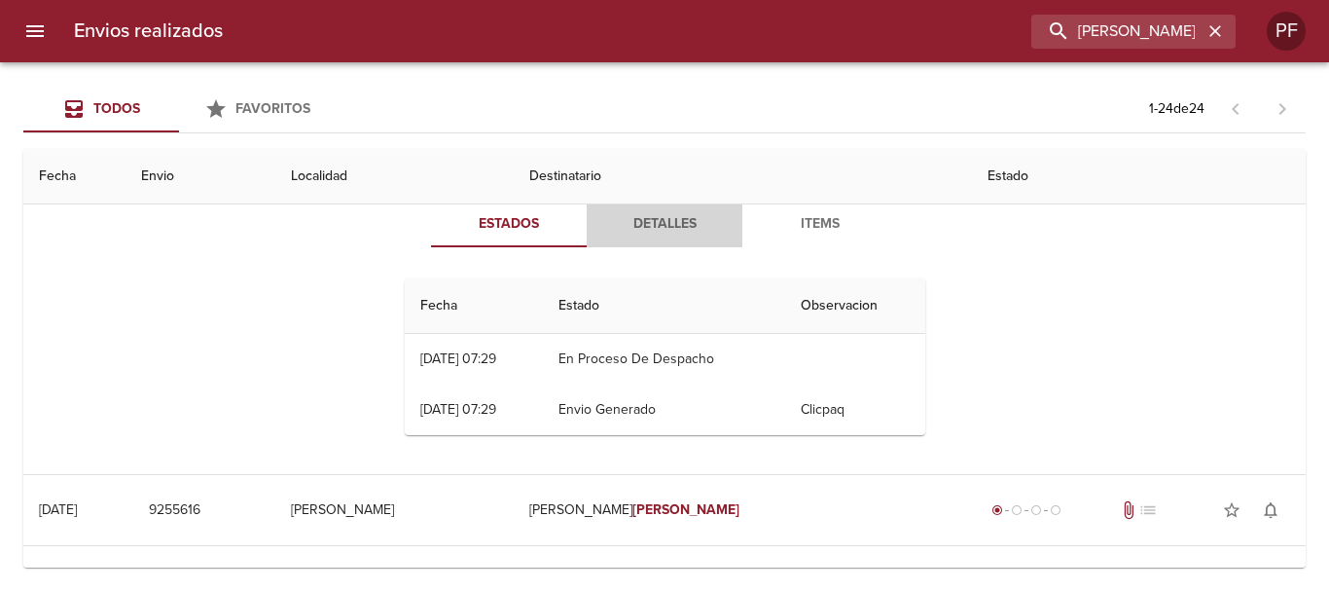
click at [673, 234] on span "Detalles" at bounding box center [664, 224] width 132 height 24
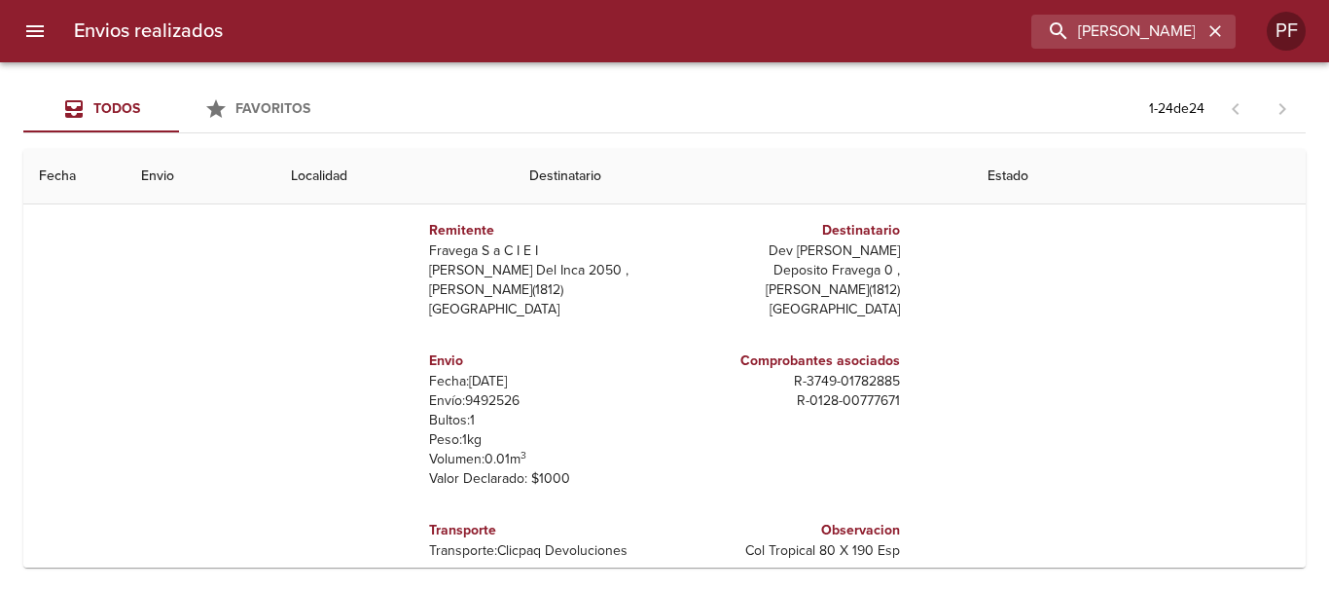
scroll to position [195, 0]
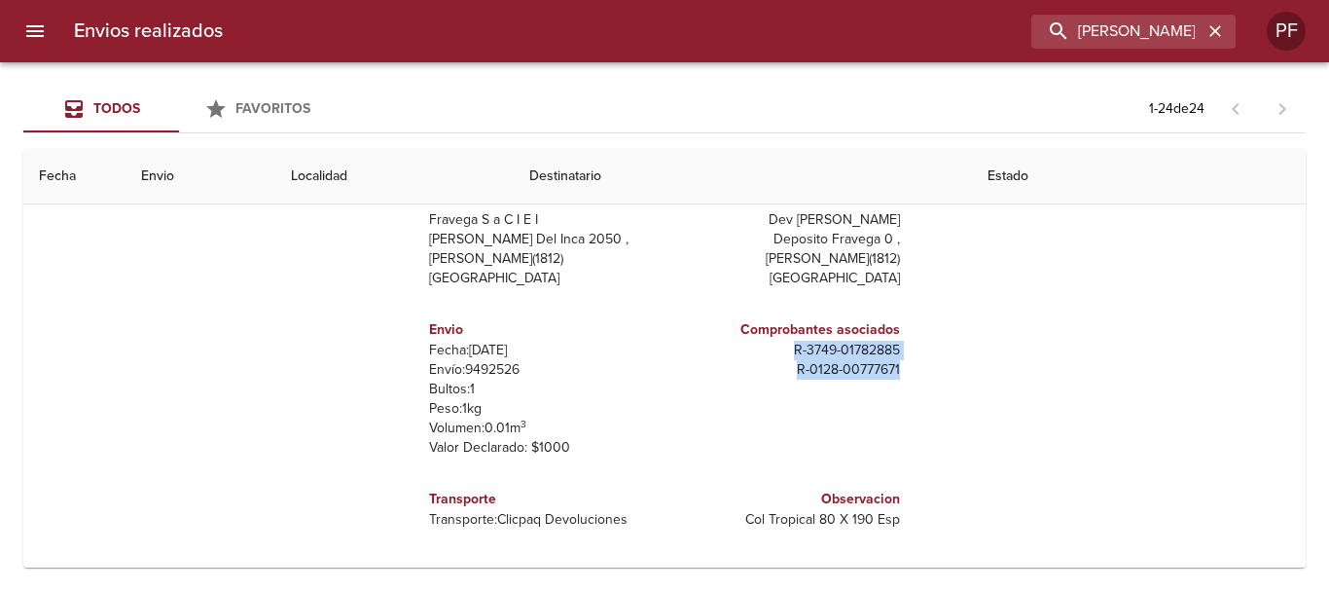
drag, startPoint x: 778, startPoint y: 352, endPoint x: 942, endPoint y: 371, distance: 164.5
click at [942, 371] on div "Estados Detalles Items Remitente Fravega S a C I E I Puente Del Inca 2050 , Car…" at bounding box center [664, 328] width 1251 height 496
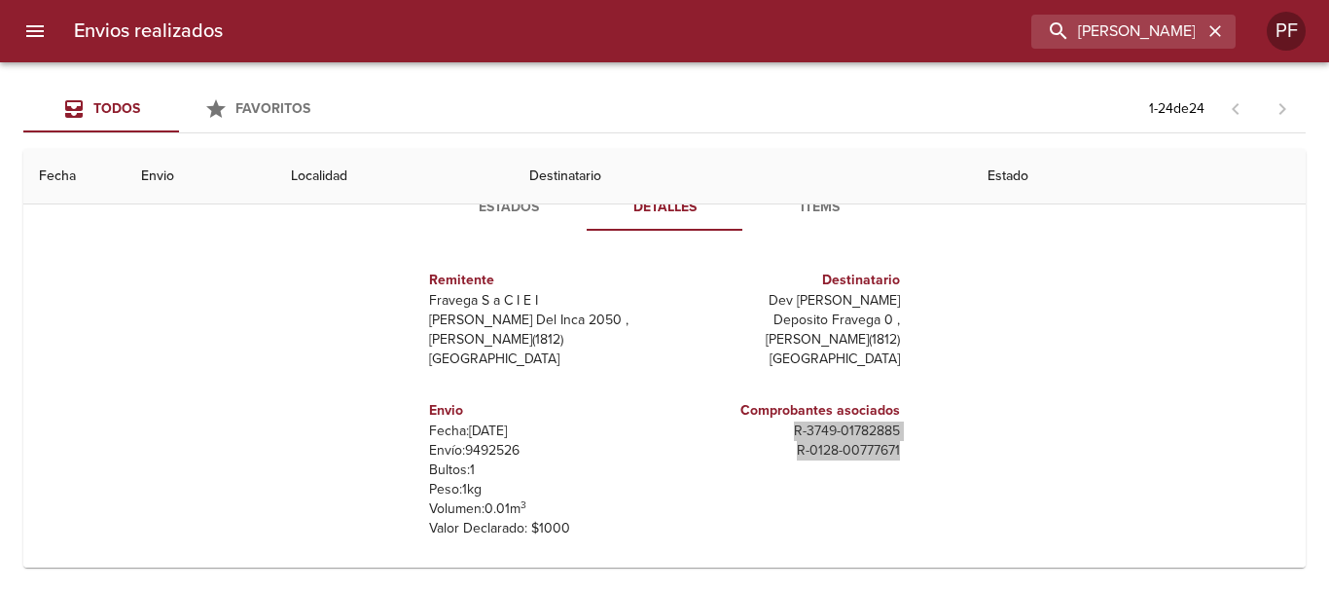
scroll to position [0, 0]
